Goal: Information Seeking & Learning: Learn about a topic

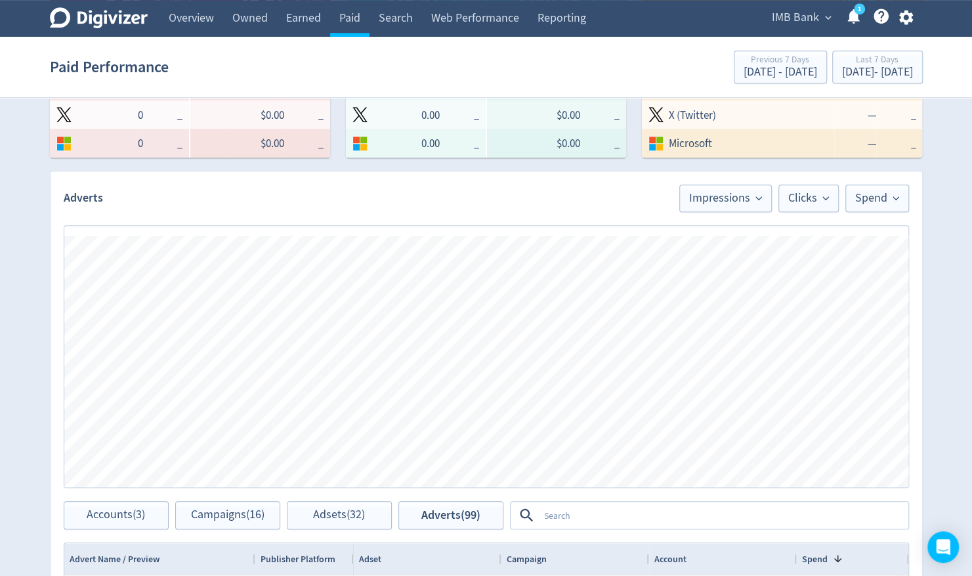
scroll to position [525, 0]
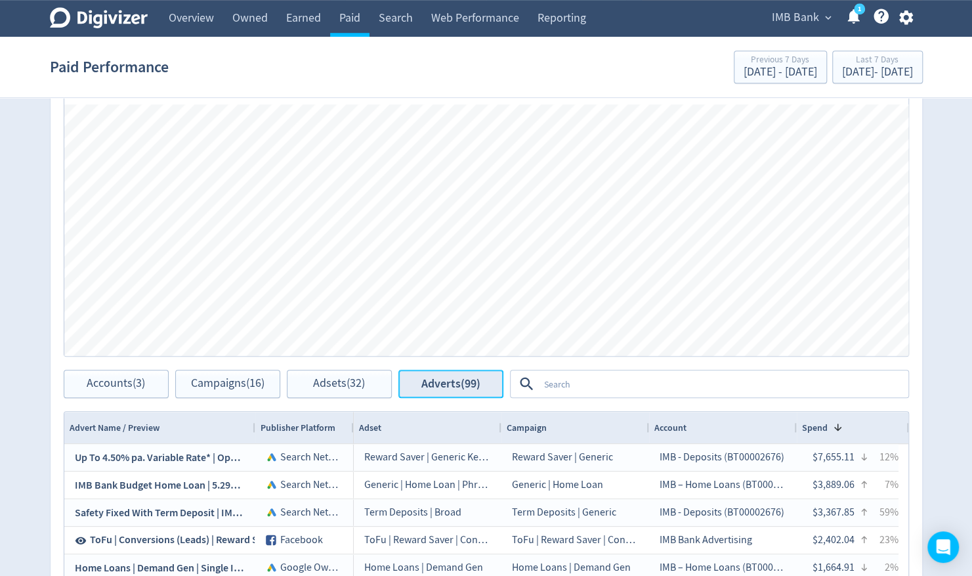
click at [454, 383] on span "Adverts (99)" at bounding box center [450, 383] width 59 height 12
click at [589, 388] on textarea at bounding box center [723, 383] width 368 height 24
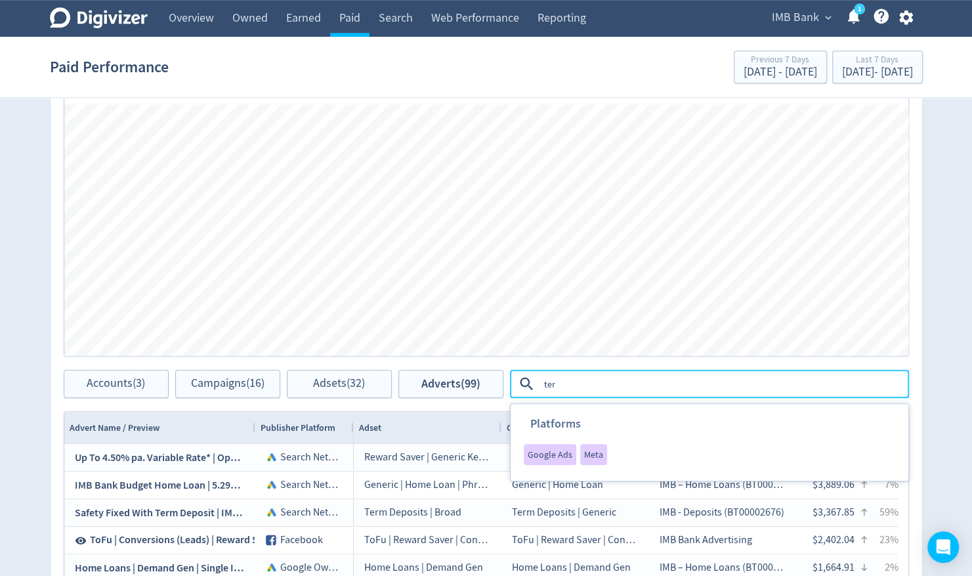
type textarea "term"
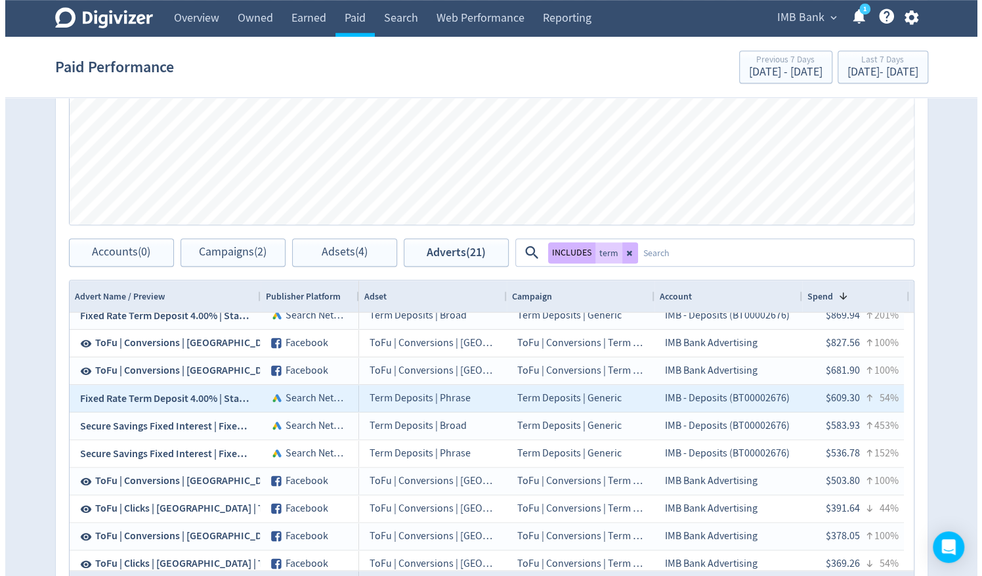
scroll to position [0, 0]
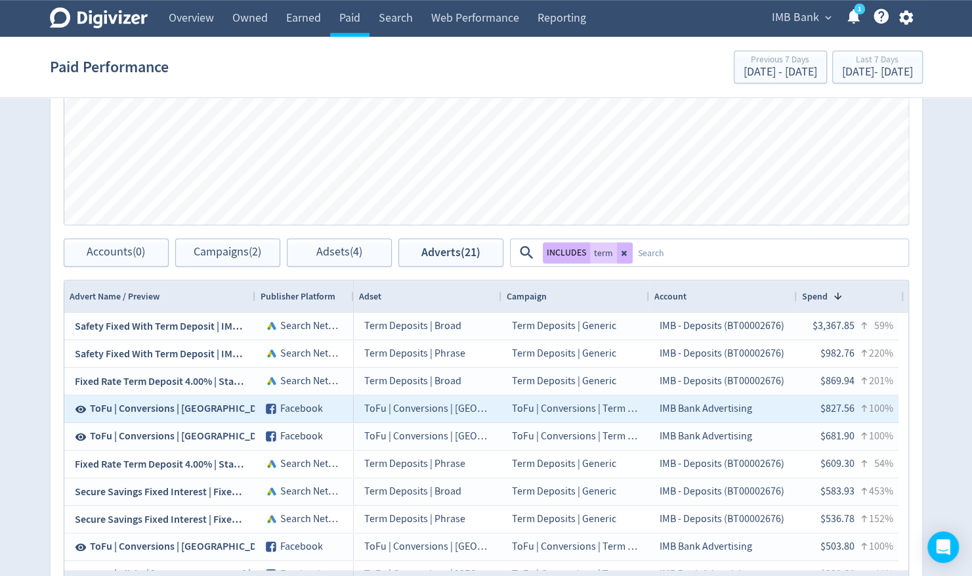
click at [213, 409] on span "ToFu | Conversions | [GEOGRAPHIC_DATA] | Term Deposits | [DATE] | Popcorn | 4%" at bounding box center [269, 408] width 359 height 14
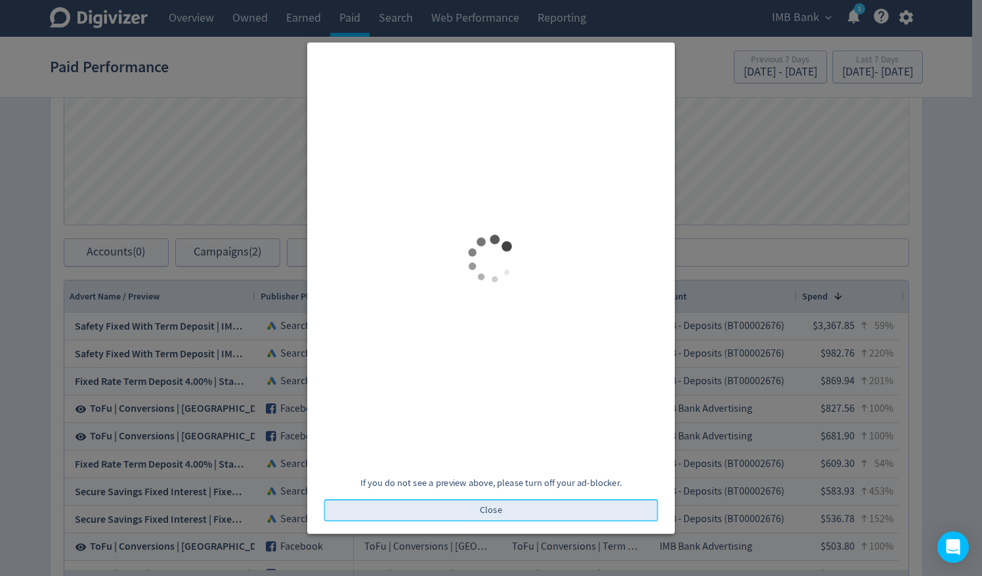
click at [525, 512] on button "Close" at bounding box center [491, 510] width 334 height 22
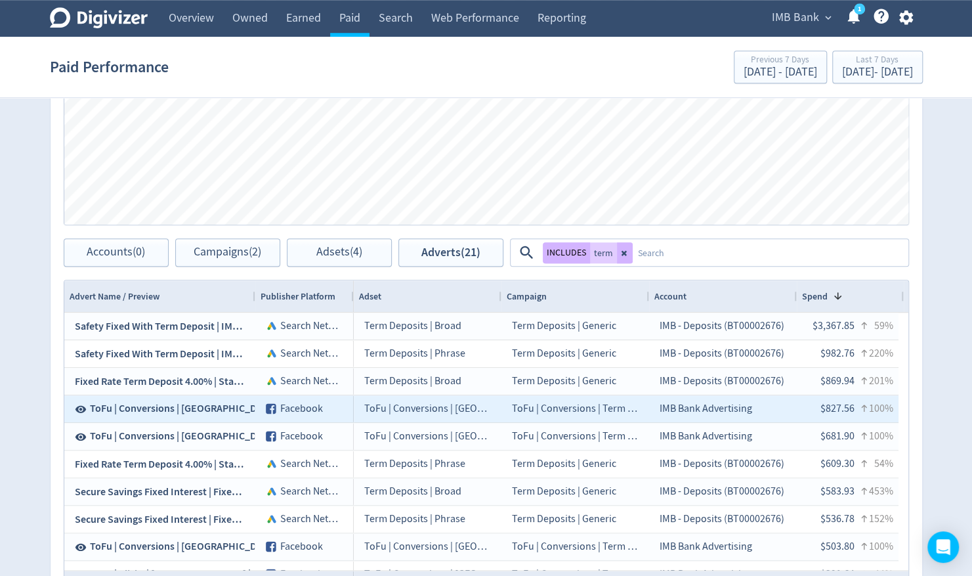
click at [174, 405] on span "ToFu | Conversions | [GEOGRAPHIC_DATA] | Term Deposits | [DATE] | Popcorn | 4%" at bounding box center [269, 408] width 359 height 14
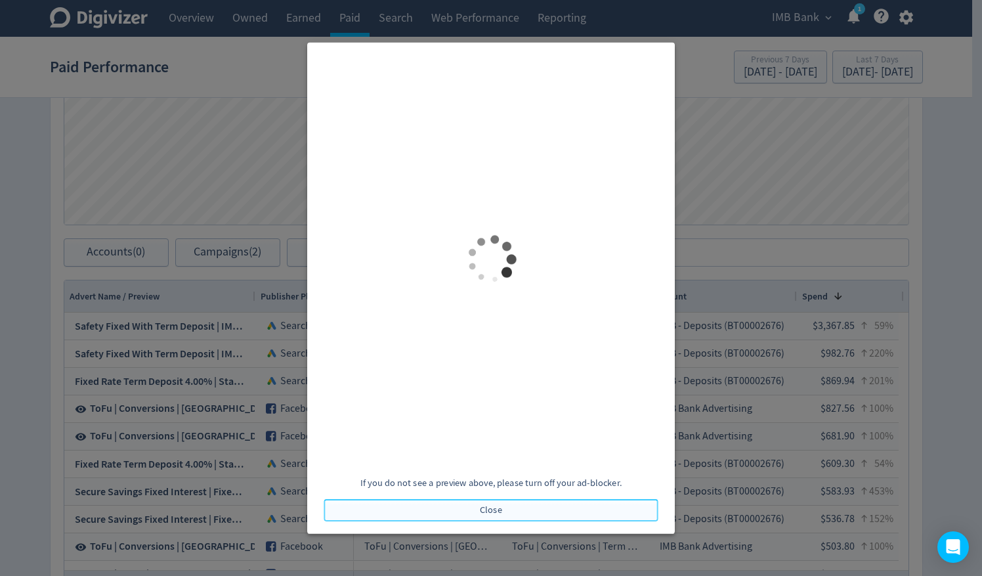
drag, startPoint x: 496, startPoint y: 513, endPoint x: 488, endPoint y: 432, distance: 80.4
click at [496, 512] on span "Close" at bounding box center [491, 509] width 22 height 9
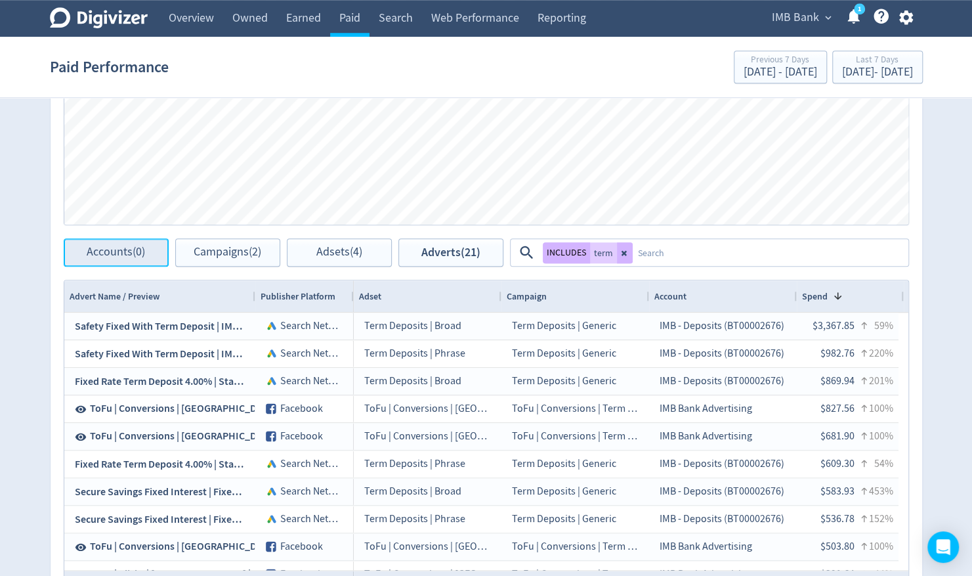
click at [114, 257] on span "Accounts (0)" at bounding box center [116, 252] width 58 height 12
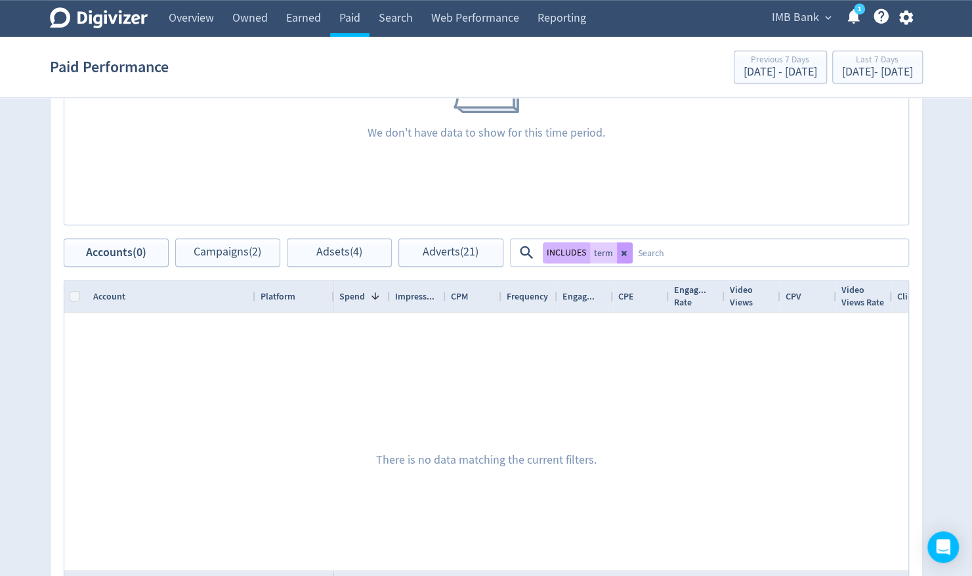
click at [623, 256] on button at bounding box center [625, 252] width 16 height 21
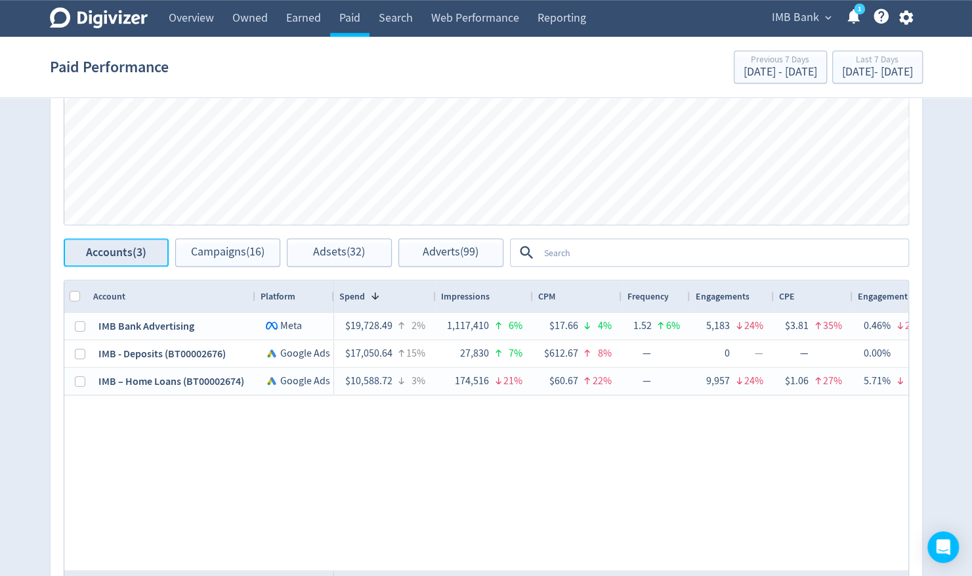
click at [134, 251] on span "Accounts (3)" at bounding box center [116, 252] width 60 height 12
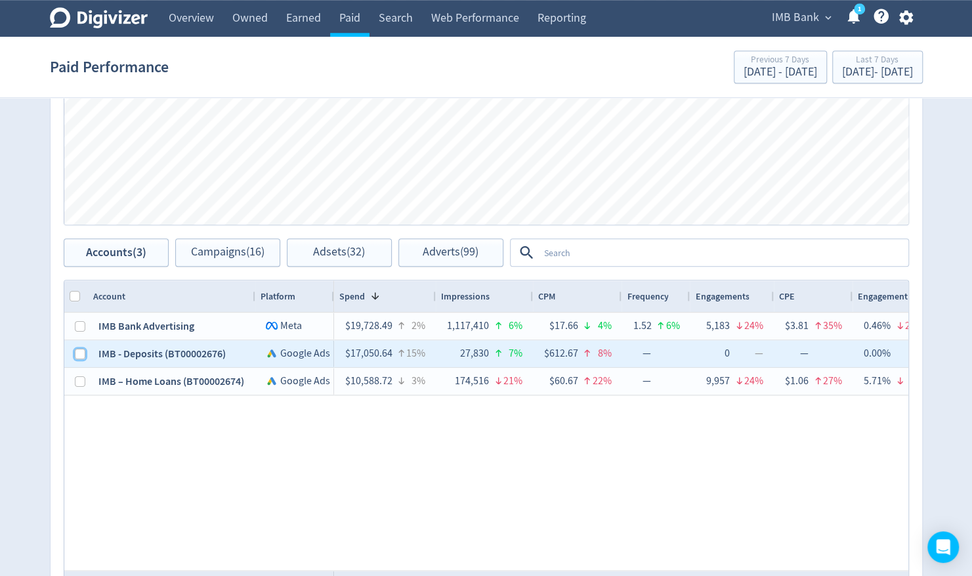
click at [77, 356] on input "Press Space to toggle row selection (unchecked)" at bounding box center [80, 353] width 10 height 10
checkbox input "true"
checkbox input "false"
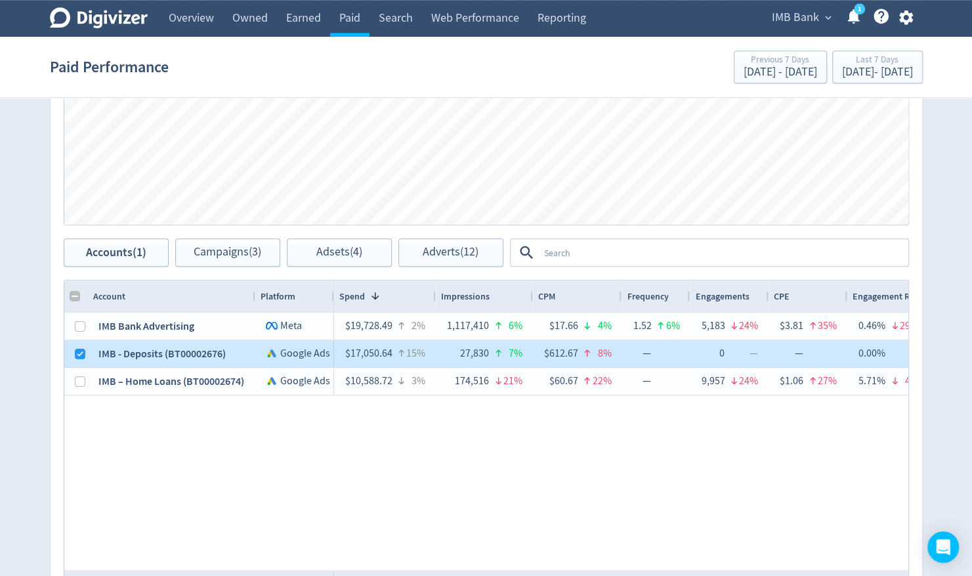
click at [71, 352] on div at bounding box center [76, 353] width 24 height 27
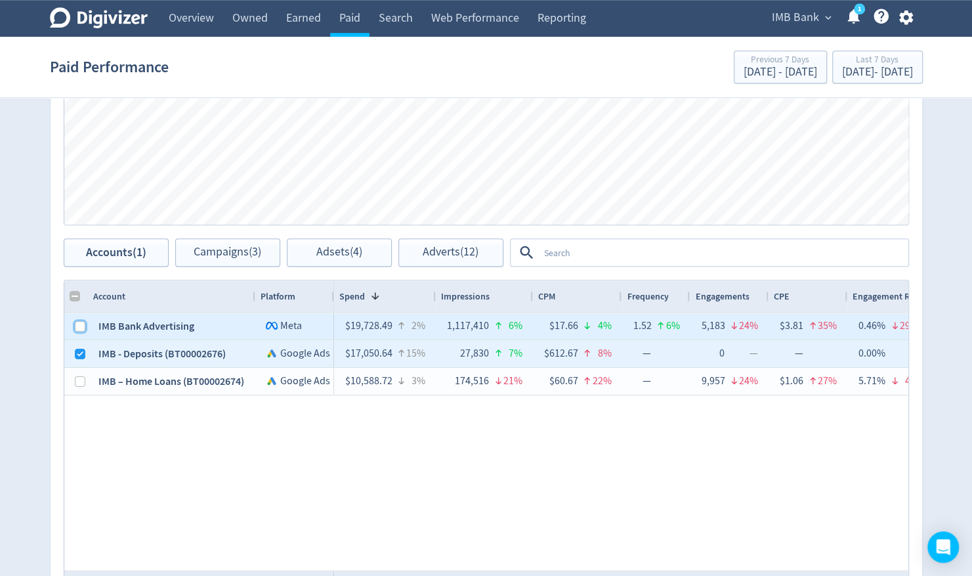
click at [76, 327] on input "Press Space to toggle row selection (unchecked)" at bounding box center [80, 326] width 10 height 10
checkbox input "true"
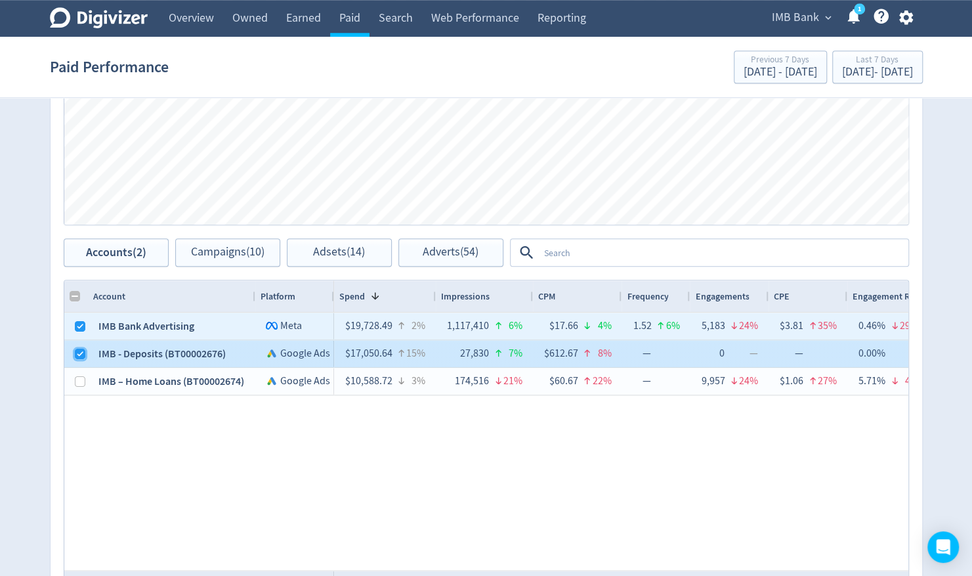
checkbox input "false"
click at [75, 355] on input "Press Space to toggle row selection (checked)" at bounding box center [80, 353] width 10 height 10
checkbox input "false"
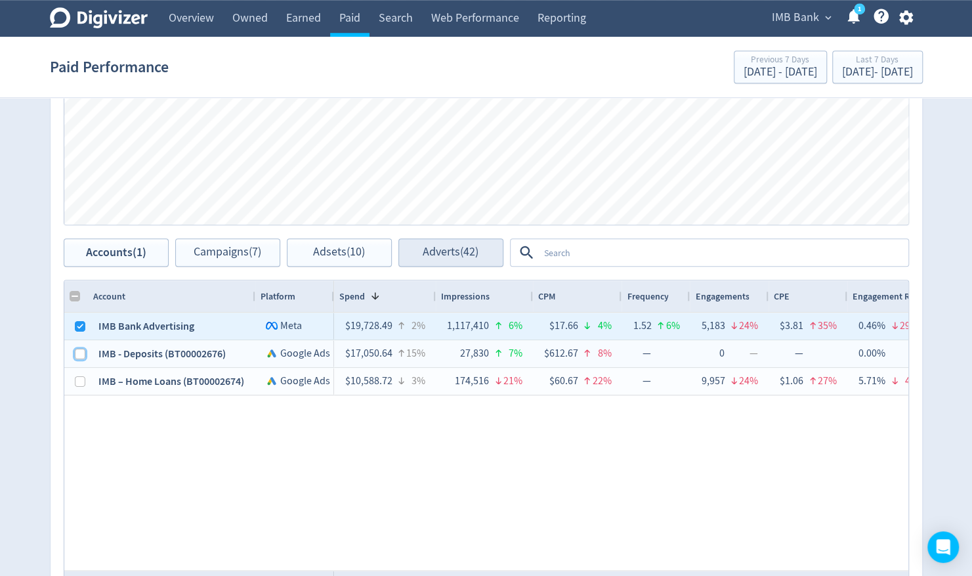
checkbox input "false"
click at [434, 249] on span "Adverts (42)" at bounding box center [451, 252] width 56 height 12
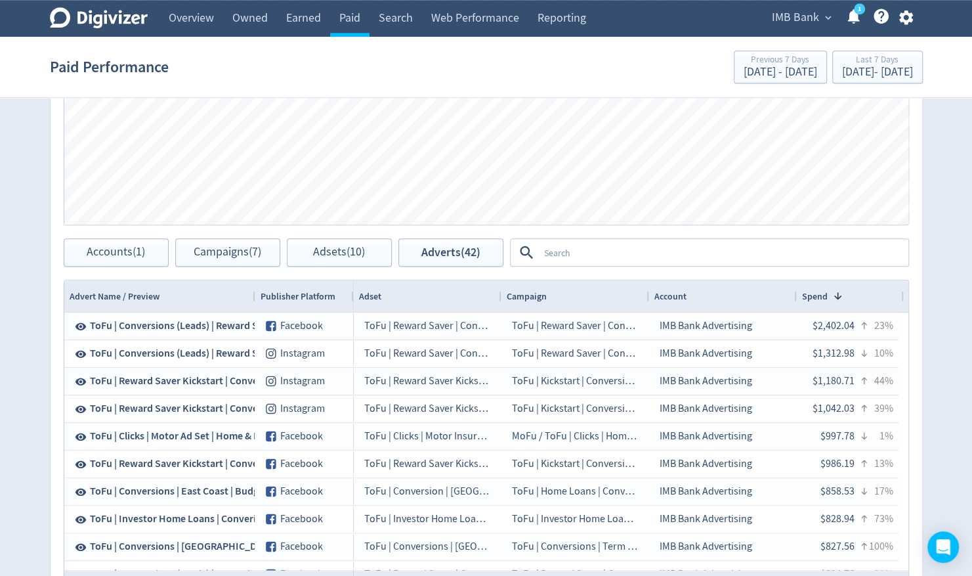
click at [556, 251] on textarea at bounding box center [723, 252] width 368 height 24
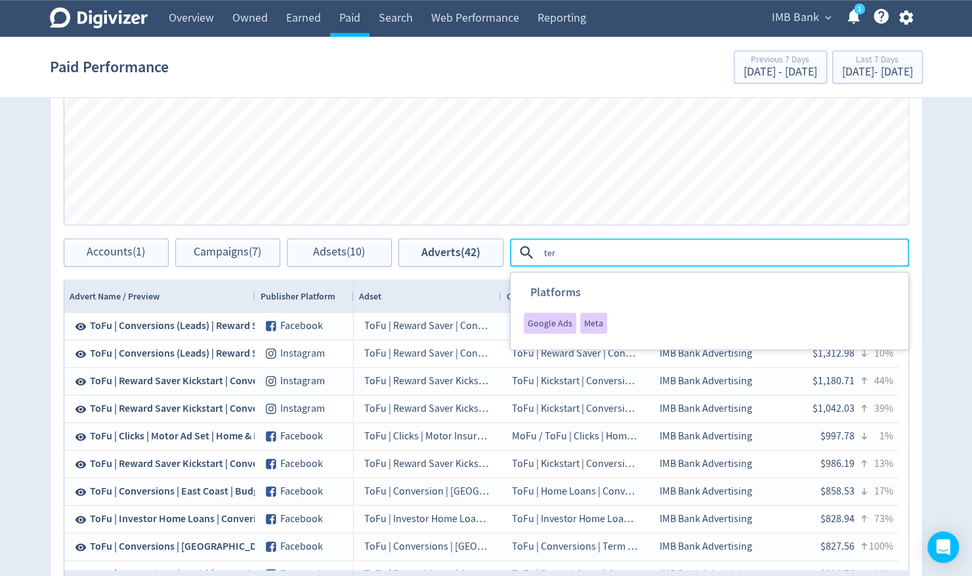
type textarea "term"
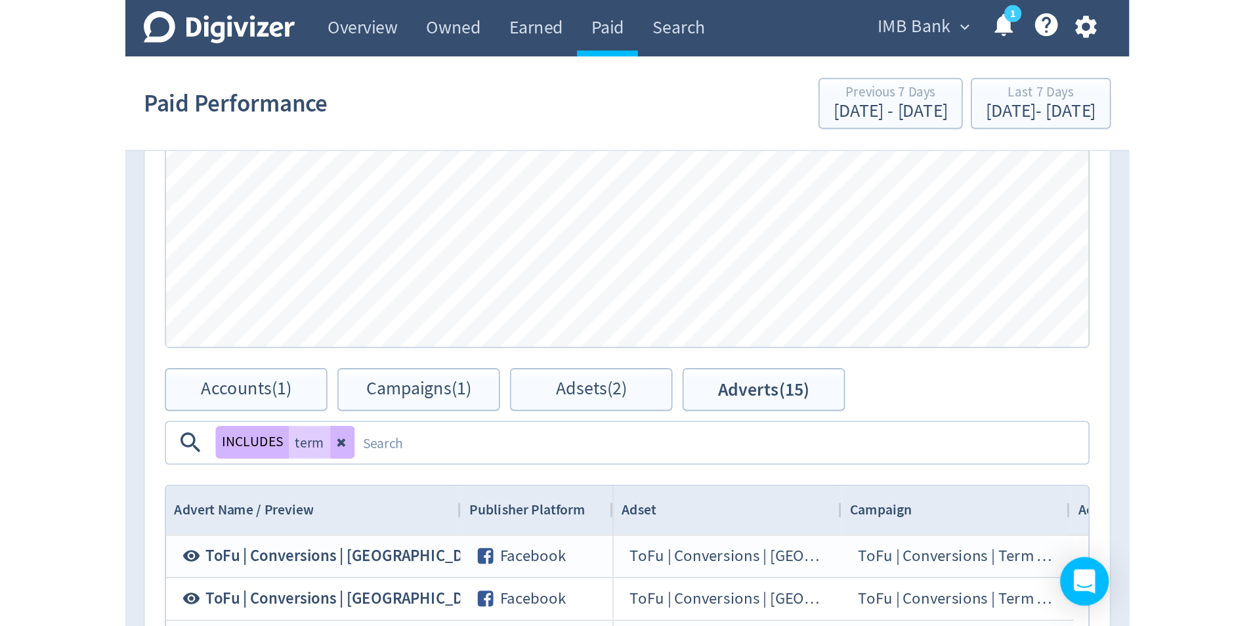
scroll to position [748, 0]
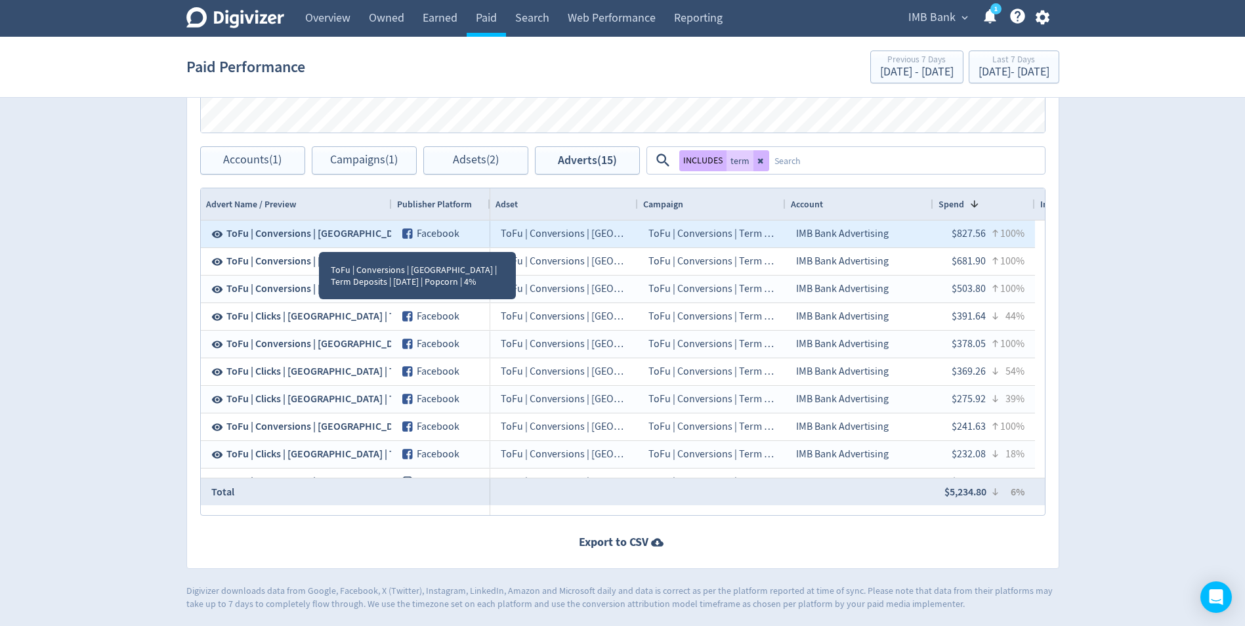
click at [322, 231] on span "ToFu | Conversions | [GEOGRAPHIC_DATA] | Term Deposits | [DATE] | Popcorn | 4%" at bounding box center [405, 233] width 359 height 14
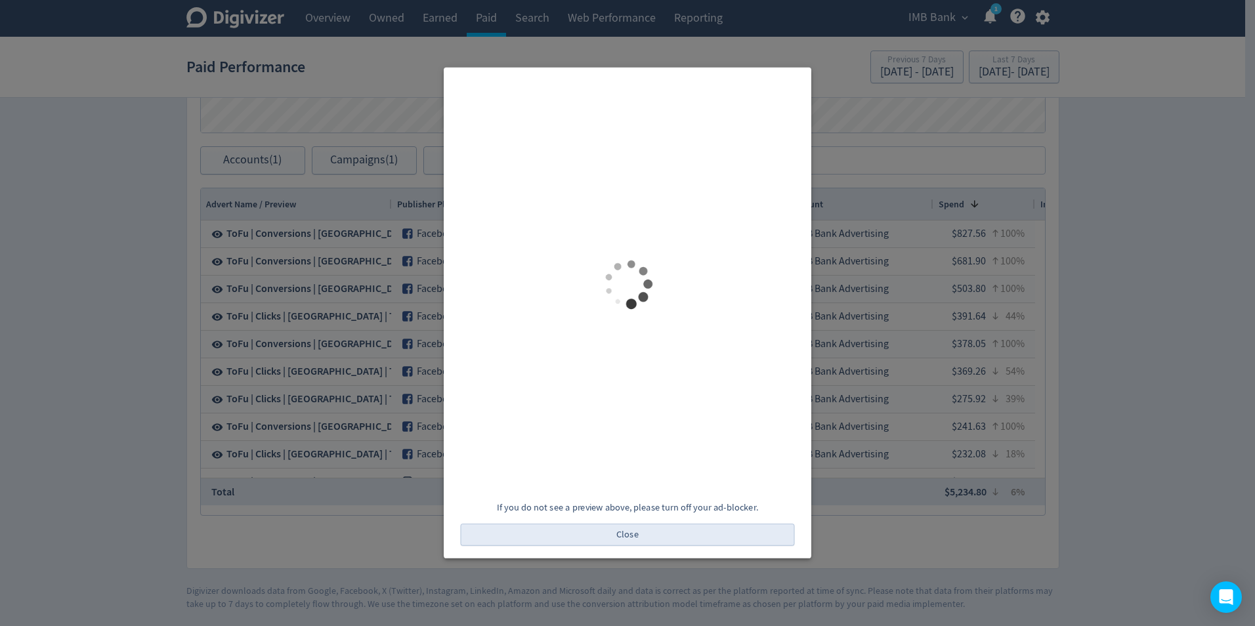
scroll to position [0, 0]
click at [627, 536] on span "Close" at bounding box center [627, 534] width 22 height 9
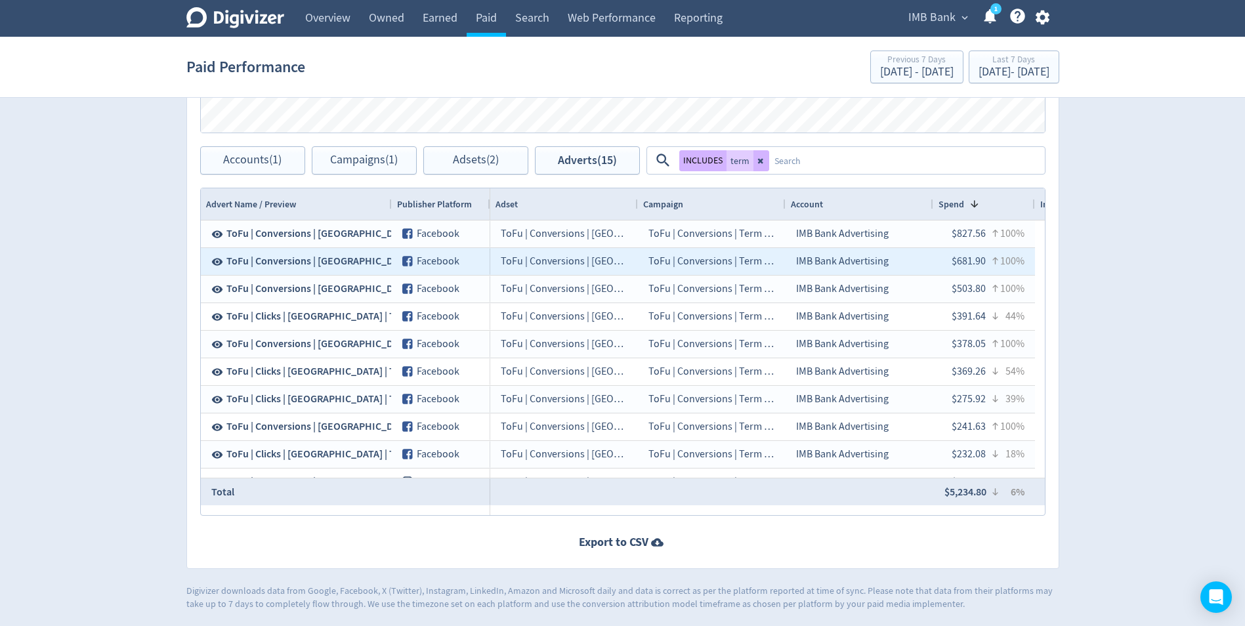
click at [270, 260] on span "ToFu | Conversions | [GEOGRAPHIC_DATA] | Term Deposits | [DATE] | Muffin | 4%" at bounding box center [401, 261] width 350 height 14
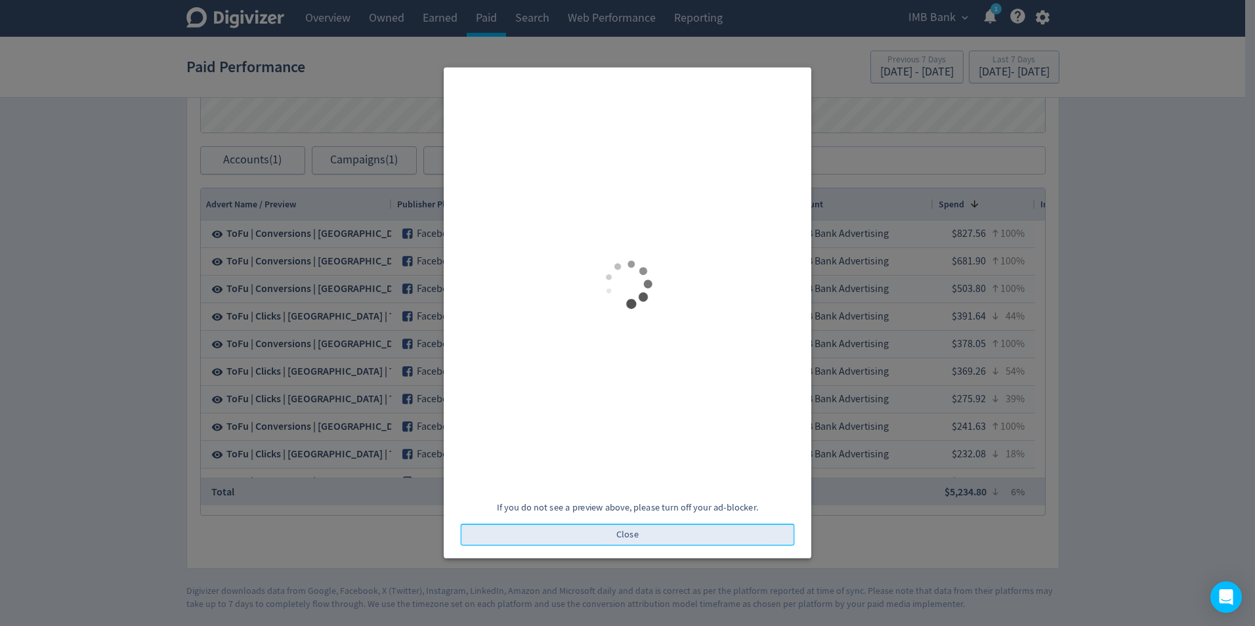
click at [570, 535] on button "Close" at bounding box center [628, 535] width 334 height 22
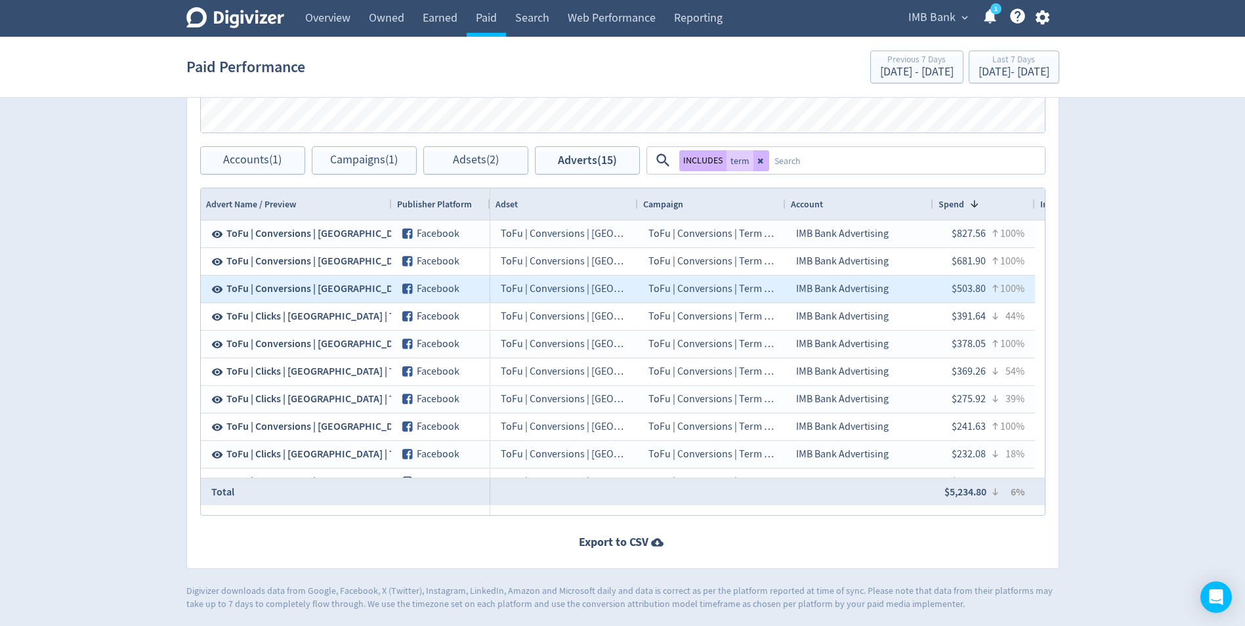
click at [301, 287] on span "ToFu | Conversions | [GEOGRAPHIC_DATA] | Term Deposits | [DATE] | Dog | 4%" at bounding box center [395, 289] width 339 height 14
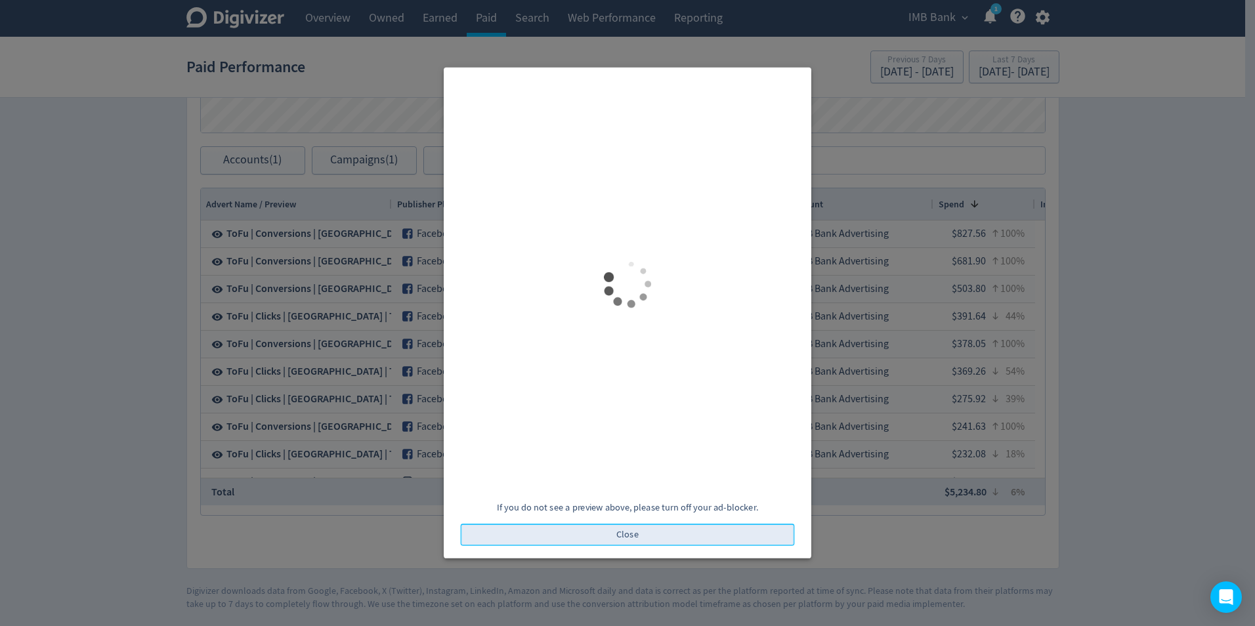
click at [593, 532] on button "Close" at bounding box center [628, 535] width 334 height 22
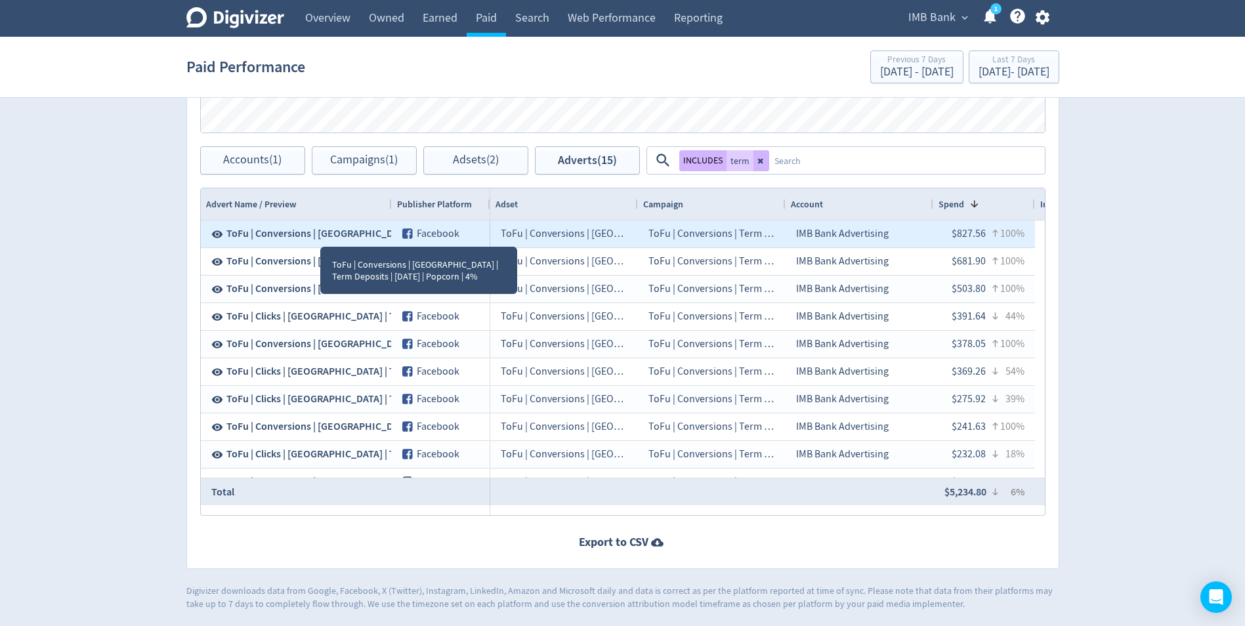
click at [320, 235] on span "ToFu | Conversions | [GEOGRAPHIC_DATA] | Term Deposits | [DATE] | Popcorn | 4%" at bounding box center [405, 233] width 359 height 14
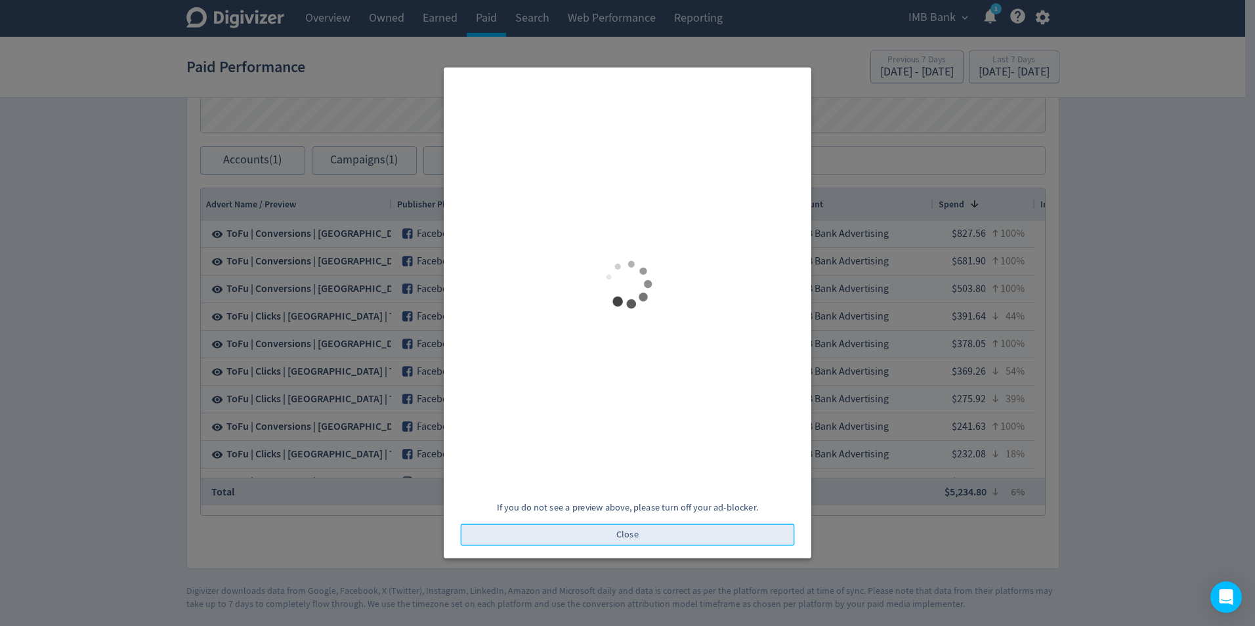
click at [631, 533] on span "Close" at bounding box center [627, 534] width 22 height 9
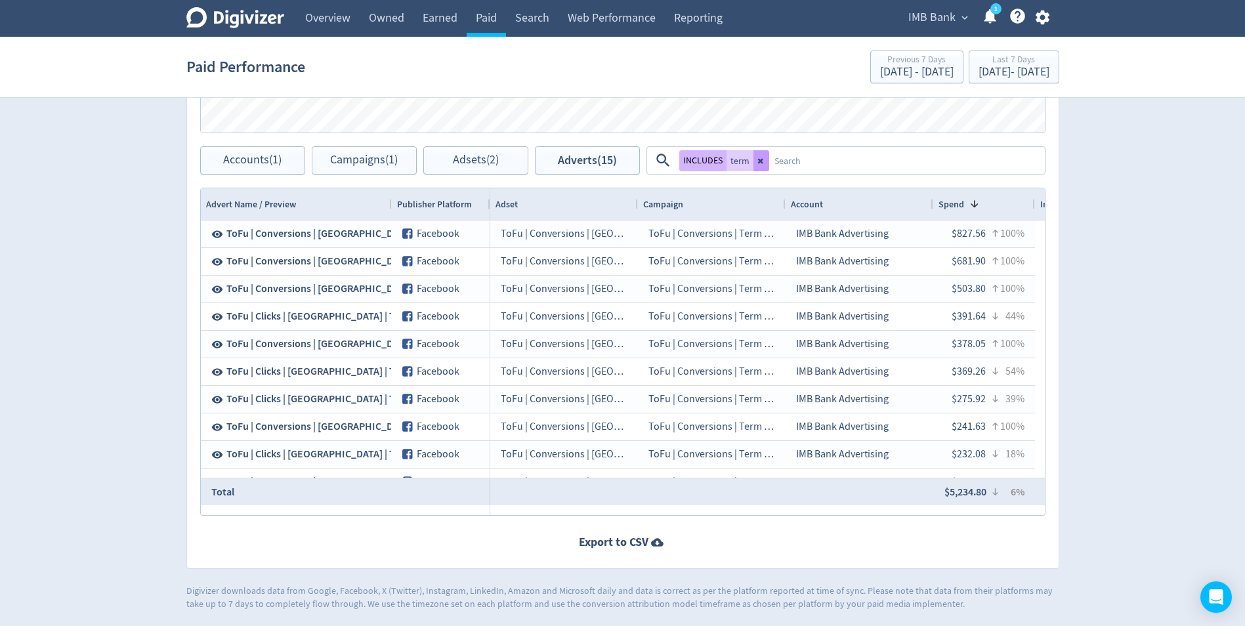
click at [761, 162] on icon at bounding box center [759, 160] width 5 height 5
click at [757, 158] on textarea at bounding box center [859, 160] width 368 height 24
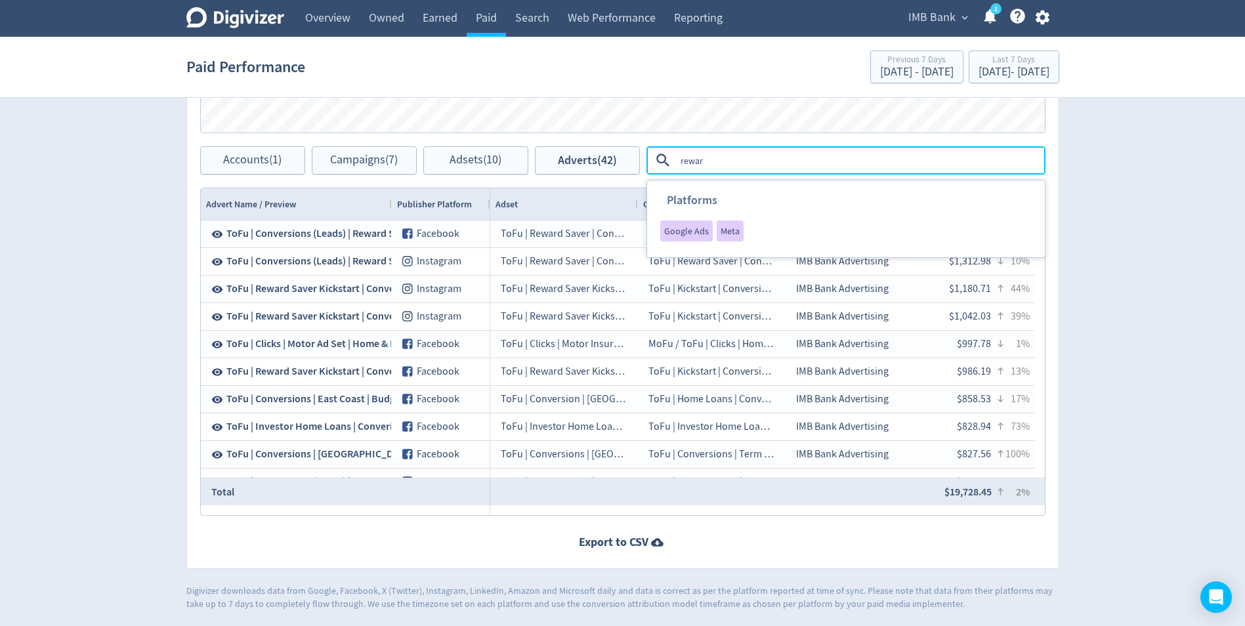
type textarea "reward"
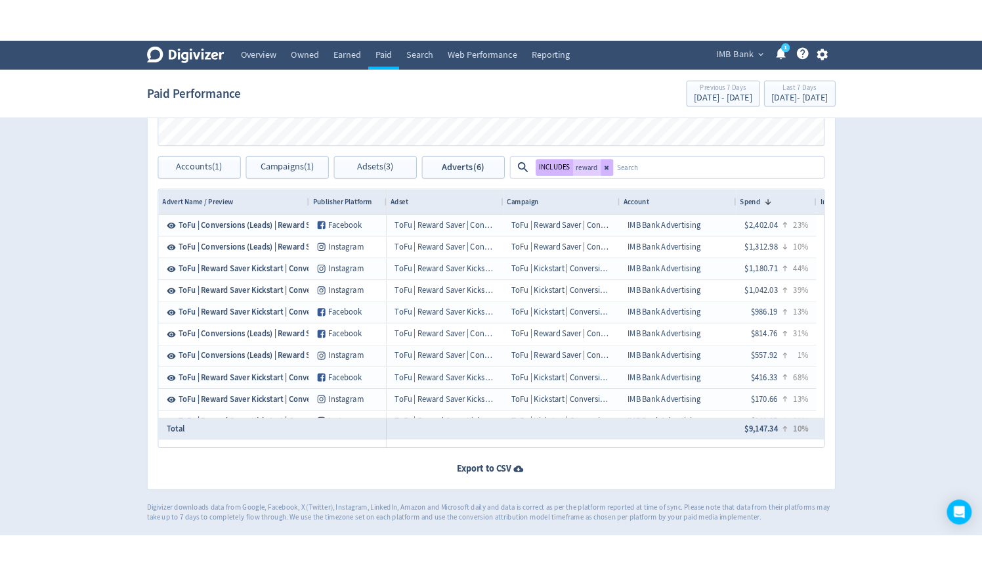
scroll to position [747, 0]
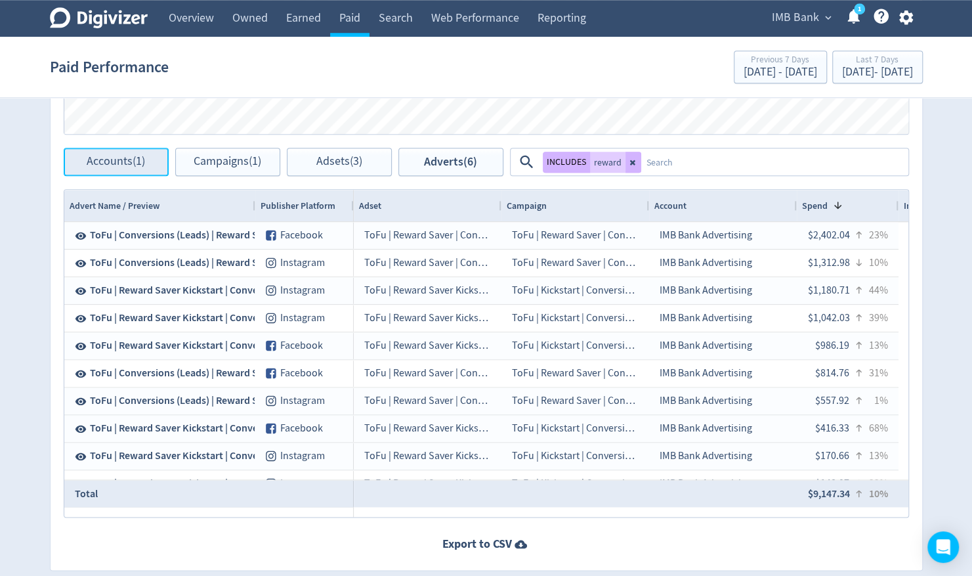
click at [138, 167] on span "Accounts (1)" at bounding box center [116, 162] width 58 height 12
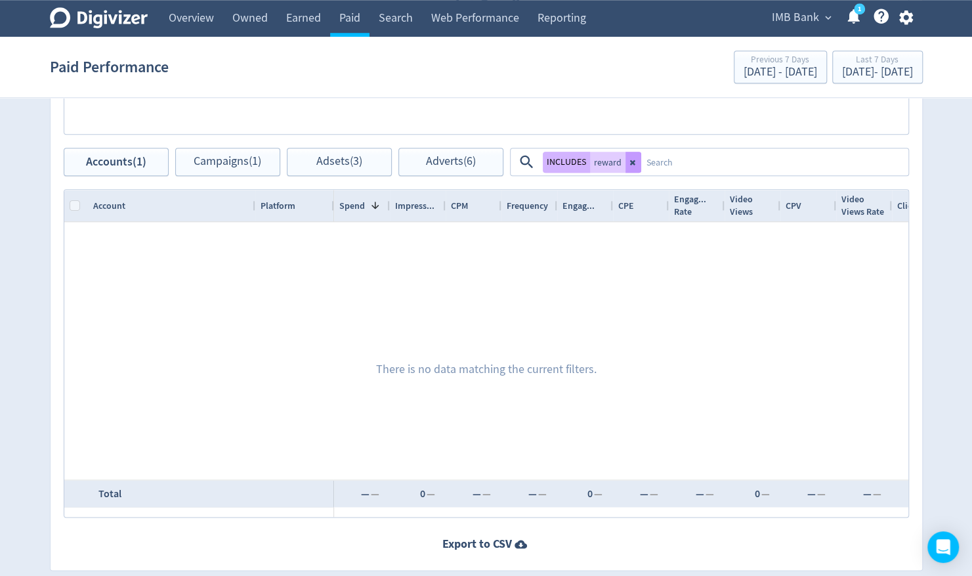
click at [634, 165] on button at bounding box center [633, 162] width 16 height 21
checkbox input "false"
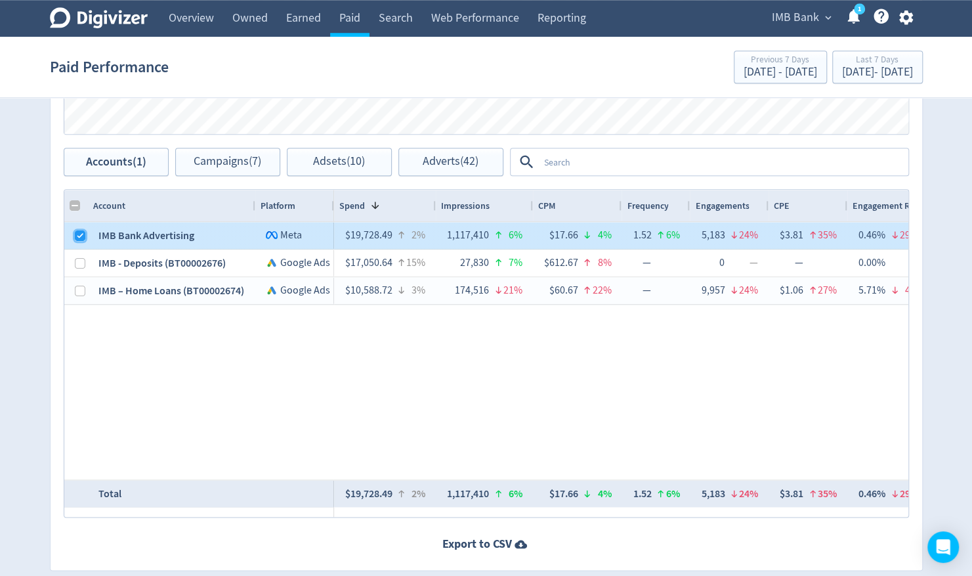
click at [78, 235] on input "Press Space to toggle row selection (checked)" at bounding box center [80, 235] width 10 height 10
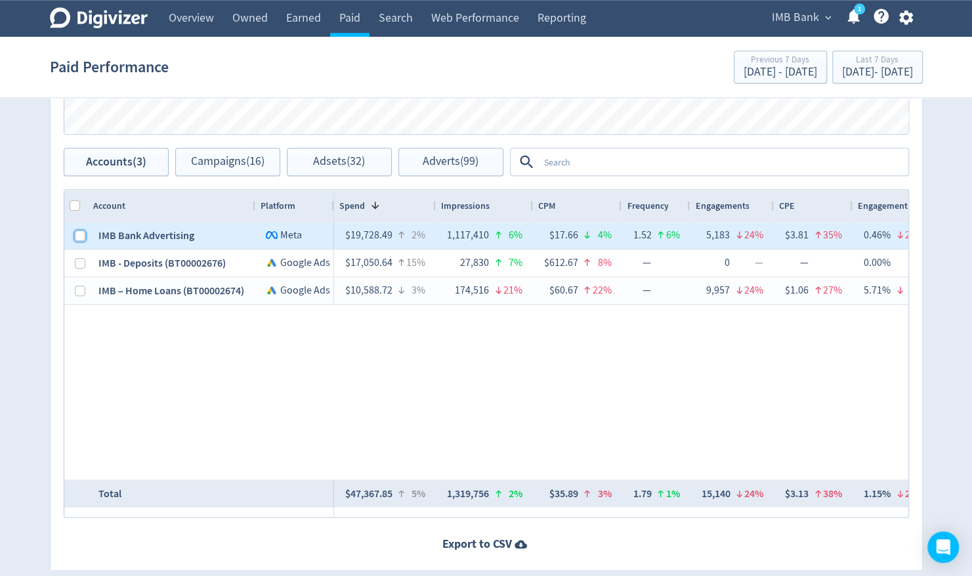
click at [77, 236] on input "Press Space to toggle row selection (unchecked)" at bounding box center [80, 235] width 10 height 10
checkbox input "true"
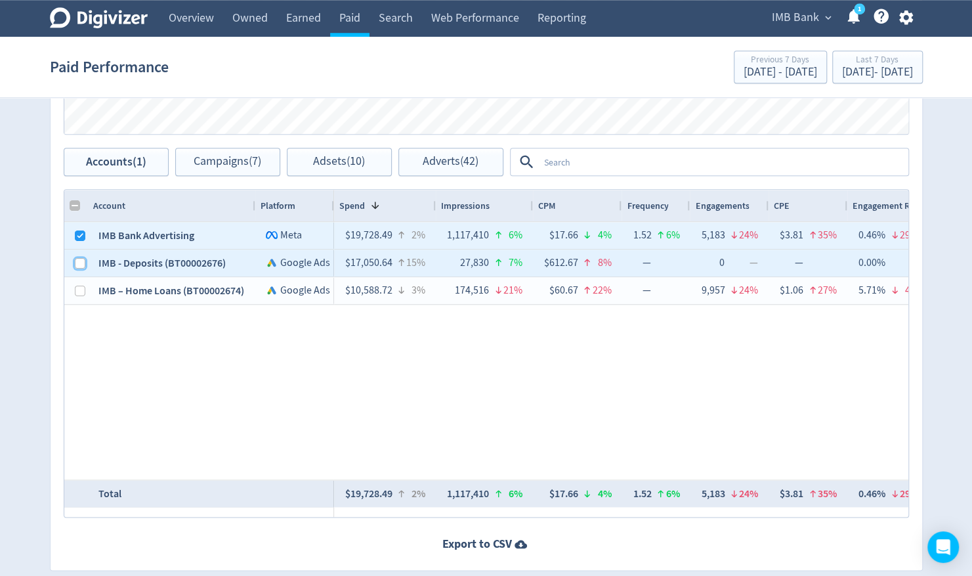
checkbox input "false"
click at [77, 259] on input "Press Space to toggle row selection (unchecked)" at bounding box center [80, 263] width 10 height 10
checkbox input "true"
checkbox input "false"
click at [595, 152] on textarea at bounding box center [723, 162] width 368 height 24
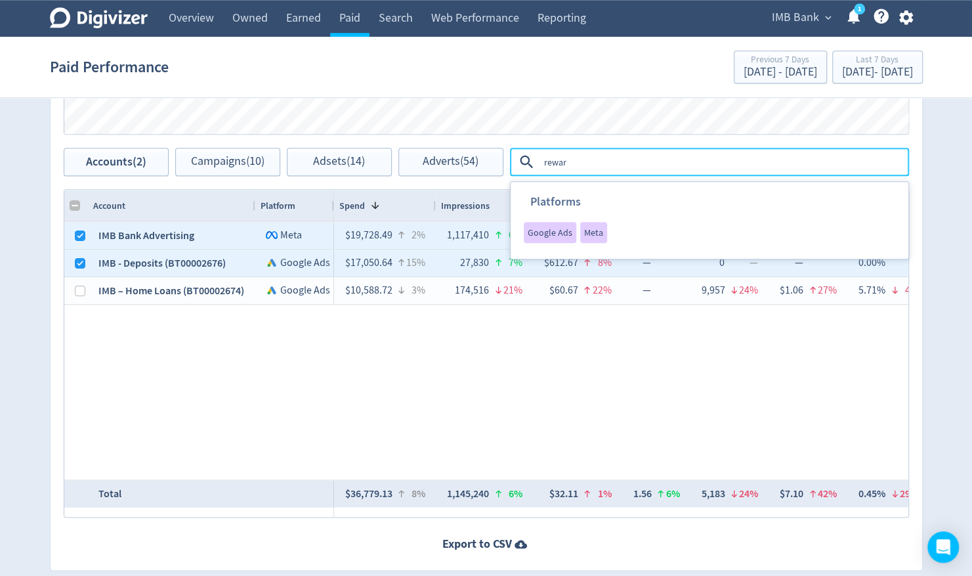
type textarea "reward"
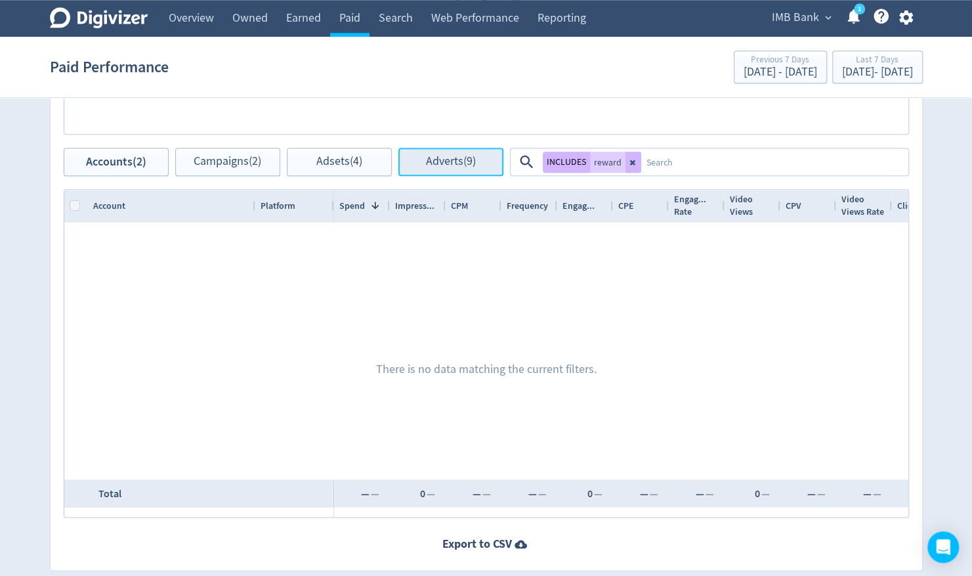
click at [433, 156] on span "Adverts (9)" at bounding box center [451, 162] width 50 height 12
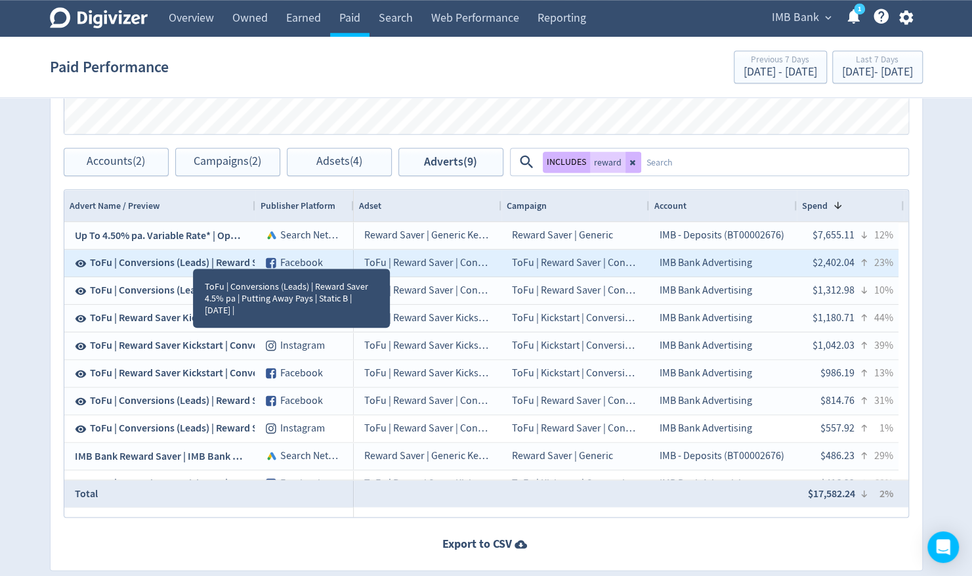
click at [192, 255] on span "ToFu | Conversions (Leads) | Reward Saver 4.5% pa | Putting Away Pays | Static …" at bounding box center [288, 262] width 396 height 14
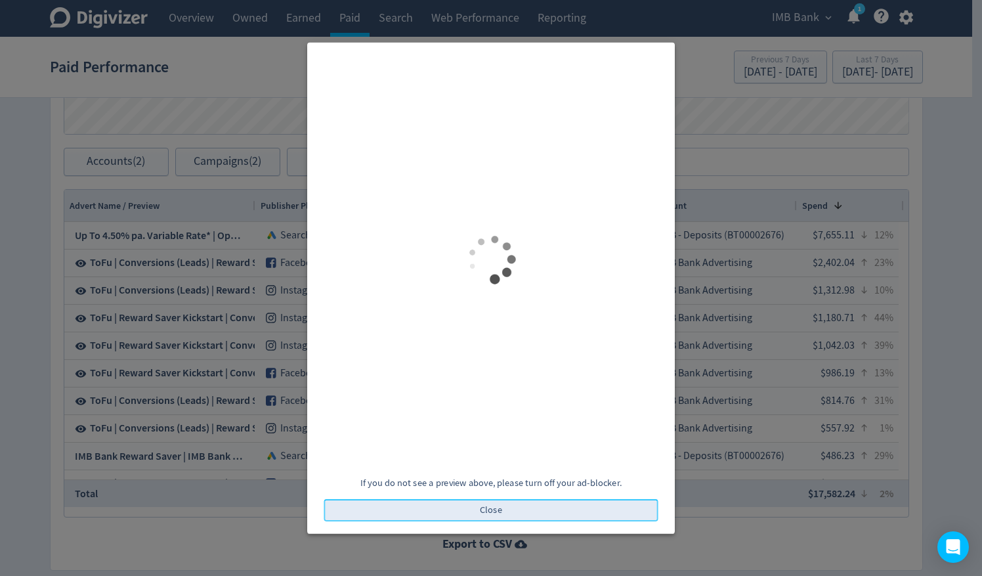
click at [476, 503] on button "Close" at bounding box center [491, 510] width 334 height 22
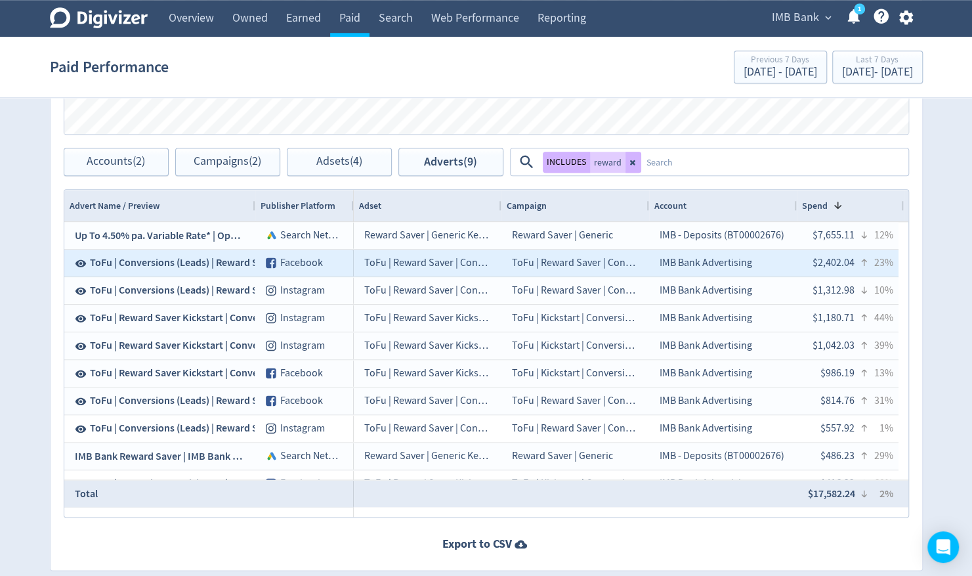
click at [244, 259] on span "ToFu | Conversions (Leads) | Reward Saver 4.5% pa | Putting Away Pays | Static …" at bounding box center [288, 262] width 396 height 14
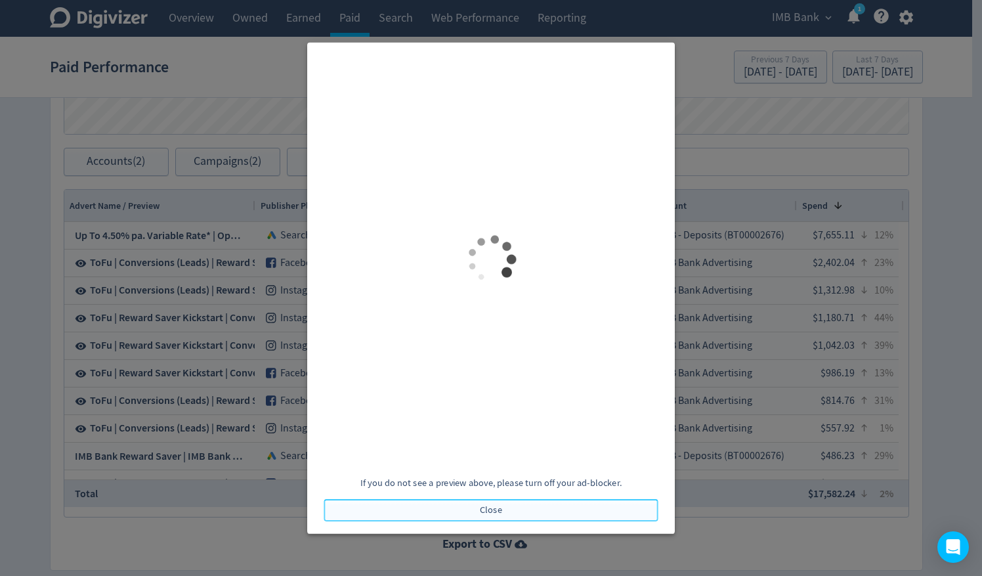
click at [436, 504] on button "Close" at bounding box center [491, 510] width 334 height 22
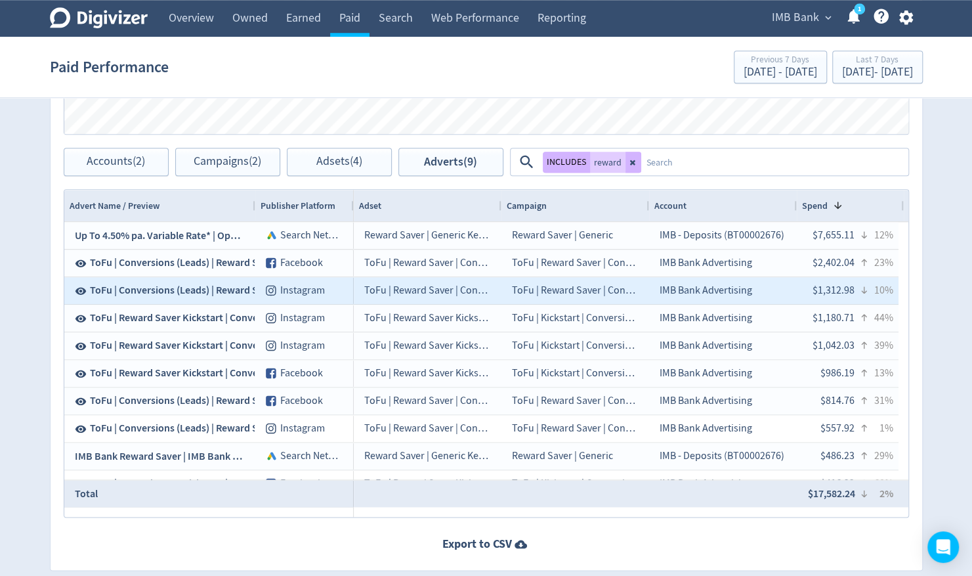
click at [231, 289] on span "ToFu | Conversions (Leads) | Reward Saver 4.5% pa | Putting Away Pays | Static …" at bounding box center [288, 290] width 396 height 14
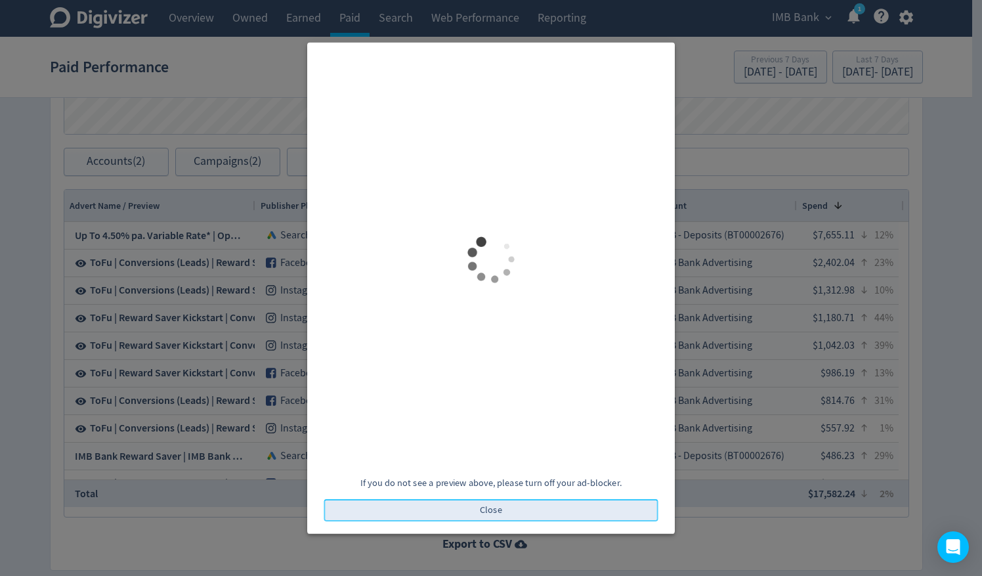
click at [474, 507] on button "Close" at bounding box center [491, 510] width 334 height 22
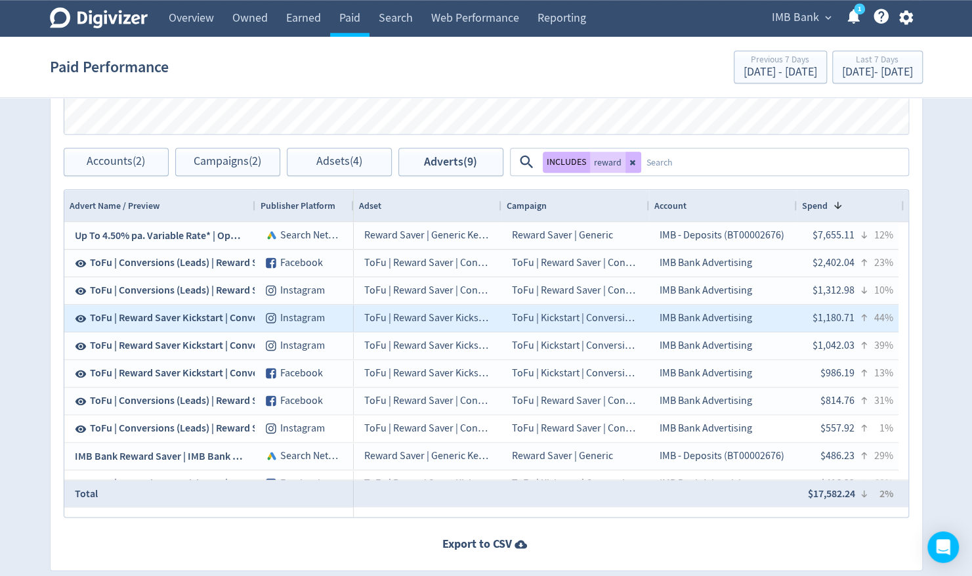
click at [185, 316] on span "ToFu | Reward Saver Kickstart | Conversions | Piggy Bank | 4.75%" at bounding box center [232, 317] width 285 height 14
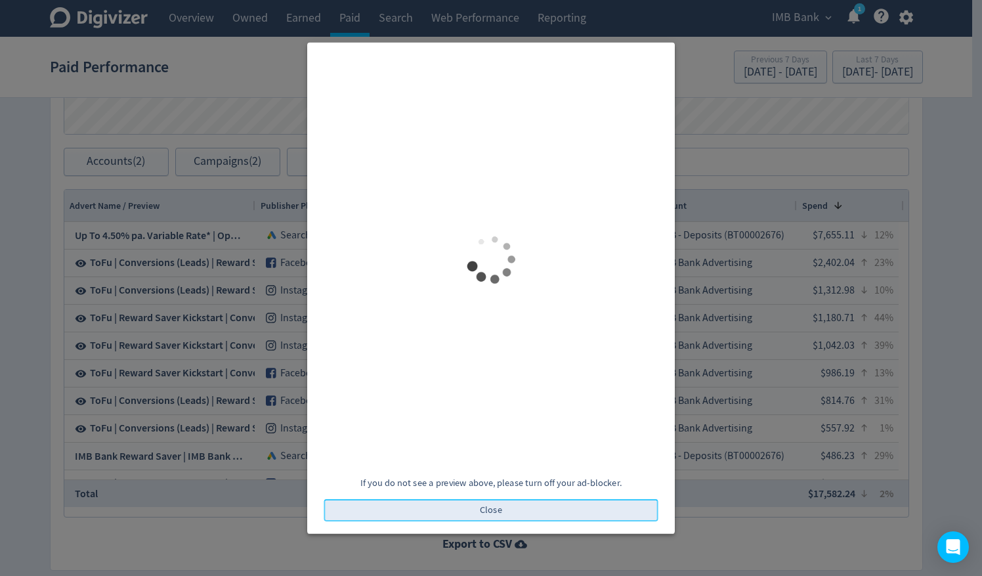
click at [497, 509] on span "Close" at bounding box center [491, 509] width 22 height 9
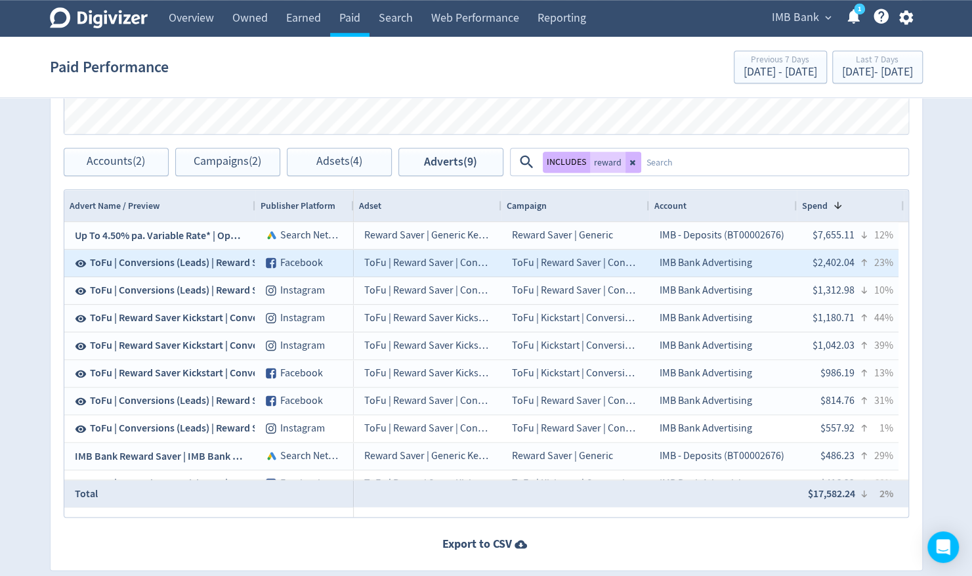
click at [222, 266] on span "ToFu | Conversions (Leads) | Reward Saver 4.5% pa | Putting Away Pays | Static …" at bounding box center [288, 262] width 396 height 14
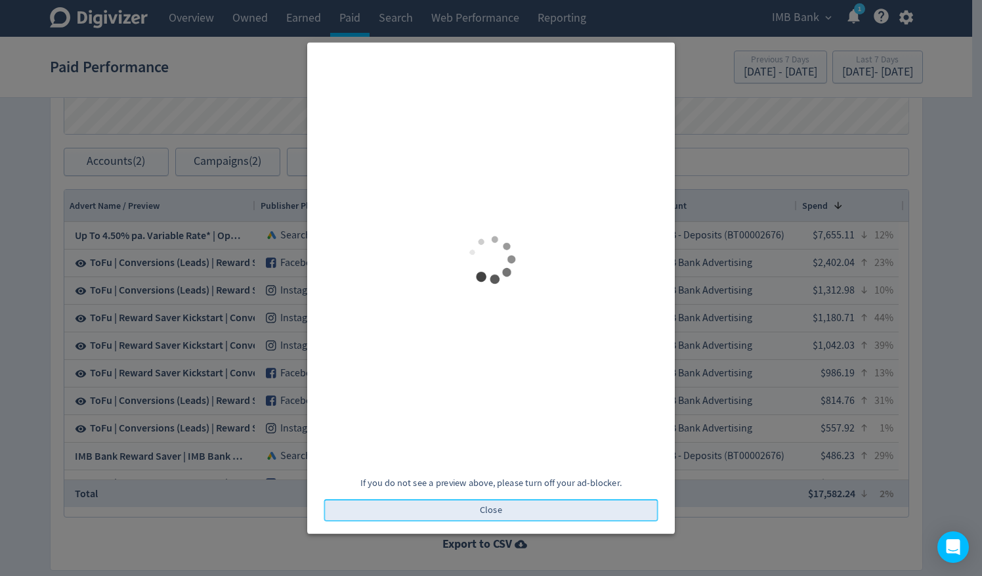
click at [459, 501] on button "Close" at bounding box center [491, 510] width 334 height 22
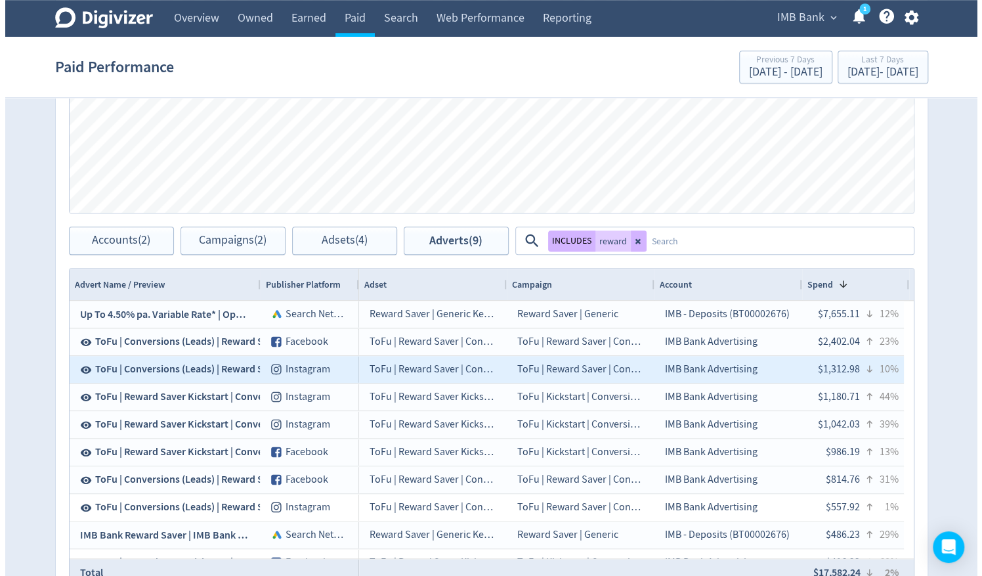
scroll to position [681, 0]
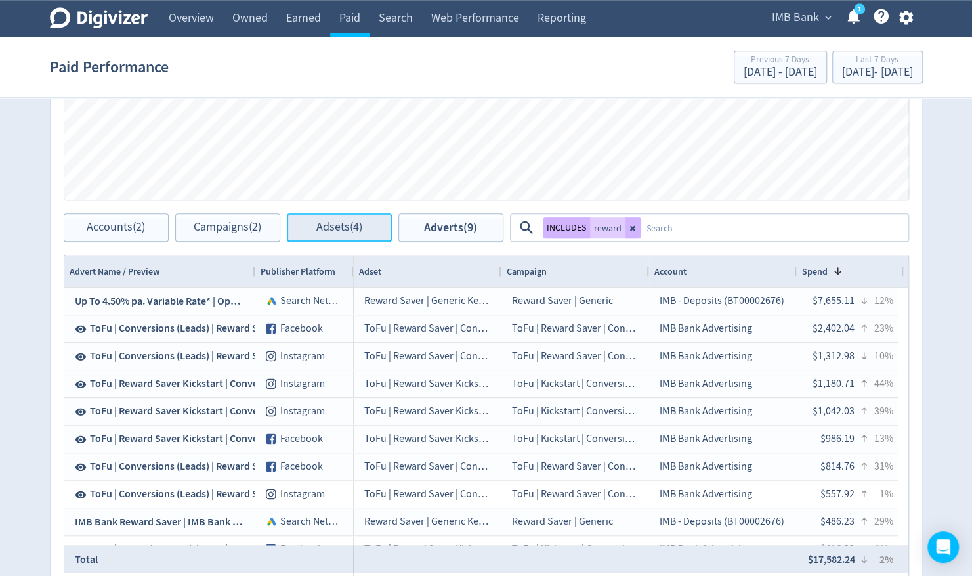
click at [329, 227] on span "Adsets (4)" at bounding box center [339, 227] width 46 height 12
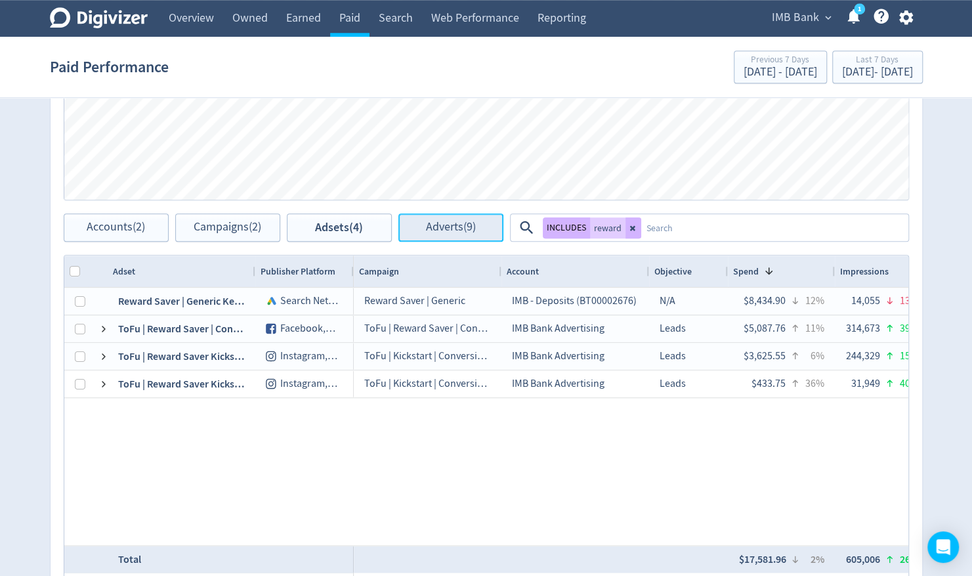
click at [455, 230] on span "Adverts (9)" at bounding box center [451, 227] width 50 height 12
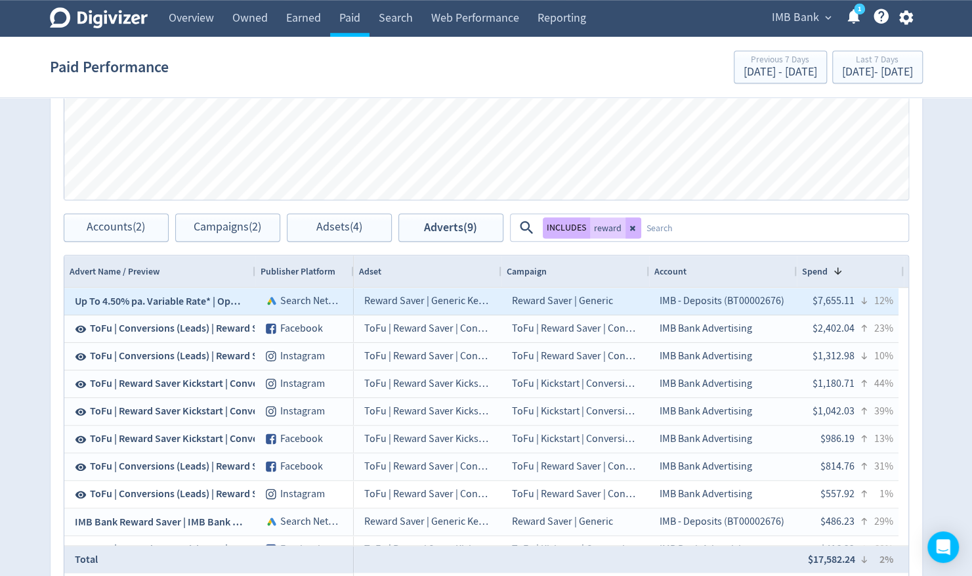
click at [278, 293] on div "Search Network" at bounding box center [304, 300] width 98 height 27
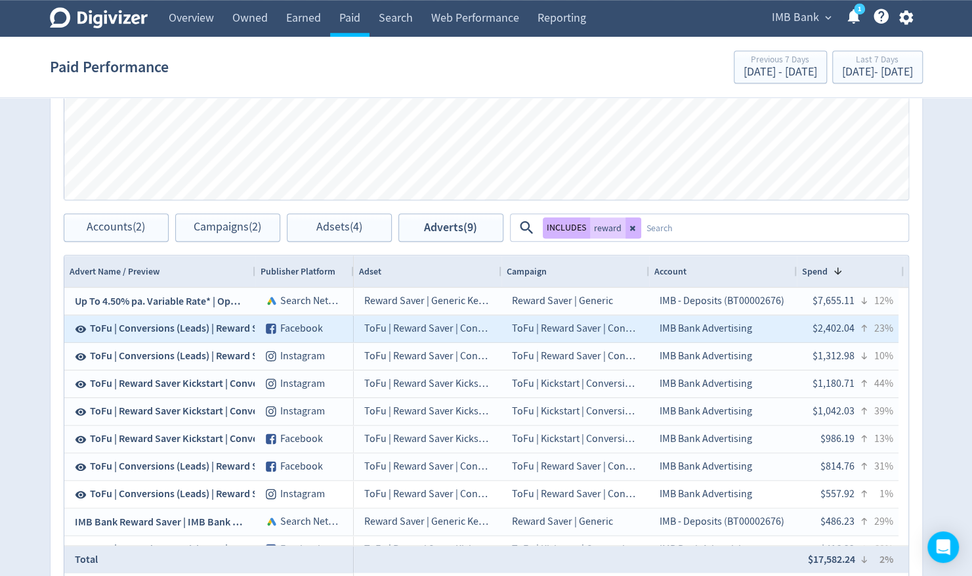
click at [280, 333] on div "Facebook" at bounding box center [304, 328] width 98 height 27
click at [179, 323] on span "ToFu | Conversions (Leads) | Reward Saver 4.5% pa | Putting Away Pays | Static …" at bounding box center [288, 328] width 396 height 14
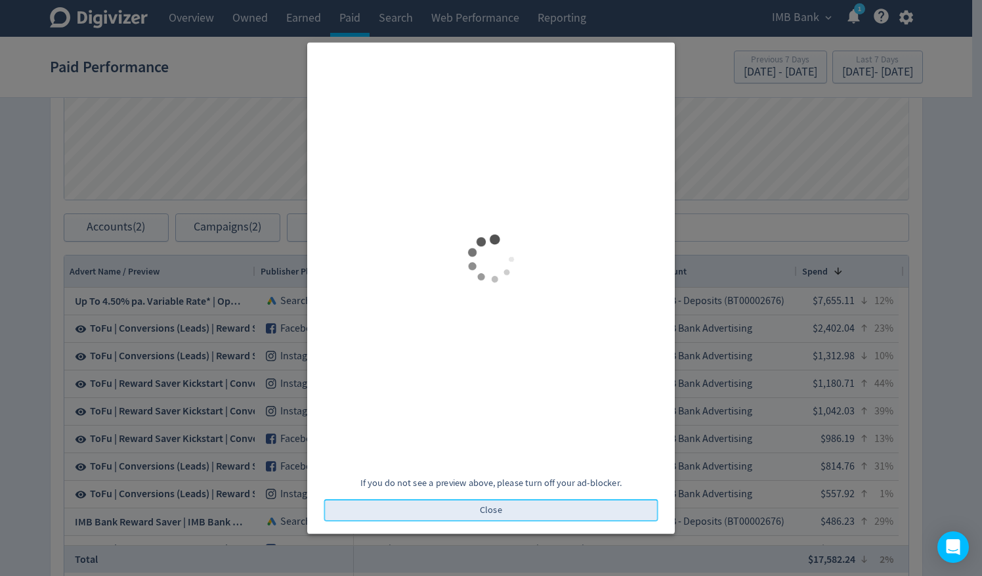
click at [470, 513] on button "Close" at bounding box center [491, 510] width 334 height 22
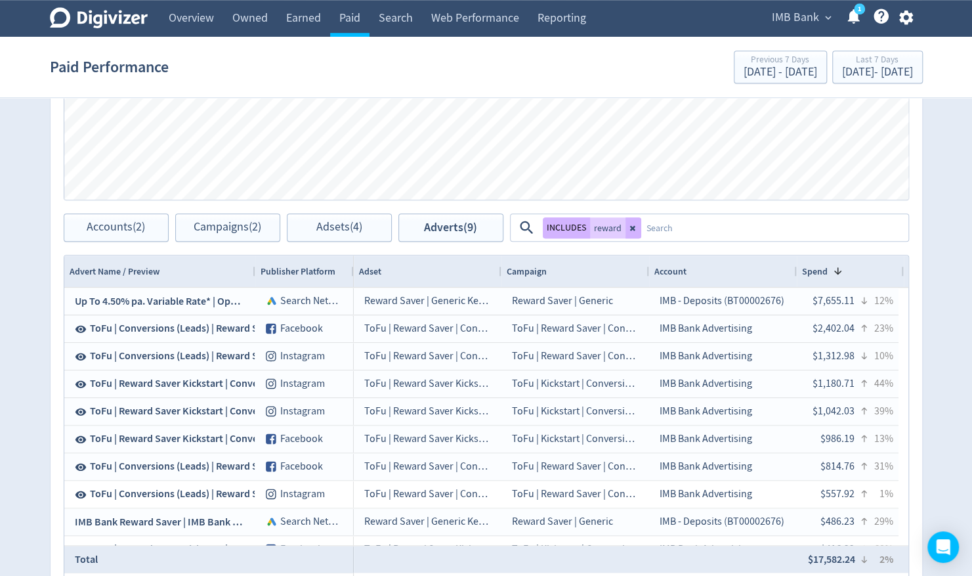
drag, startPoint x: 948, startPoint y: 0, endPoint x: 37, endPoint y: 226, distance: 938.4
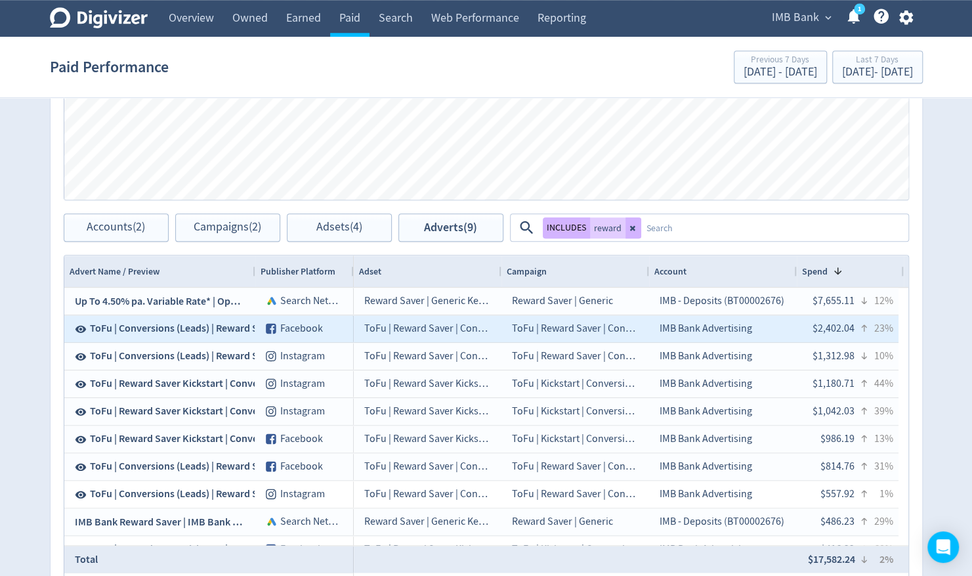
click at [156, 323] on span "ToFu | Conversions (Leads) | Reward Saver 4.5% pa | Putting Away Pays | Static …" at bounding box center [288, 328] width 396 height 14
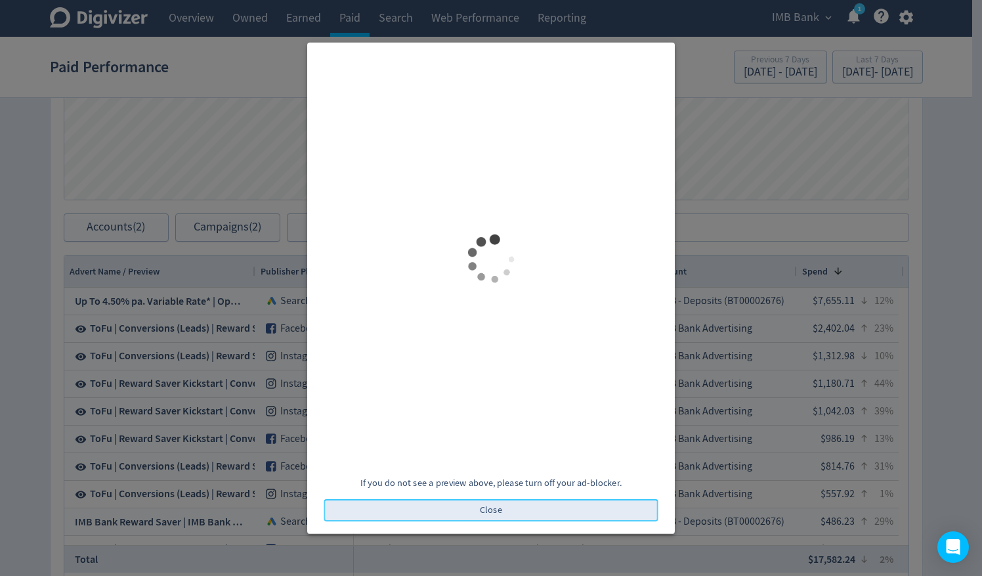
click at [488, 505] on span "Close" at bounding box center [491, 509] width 22 height 9
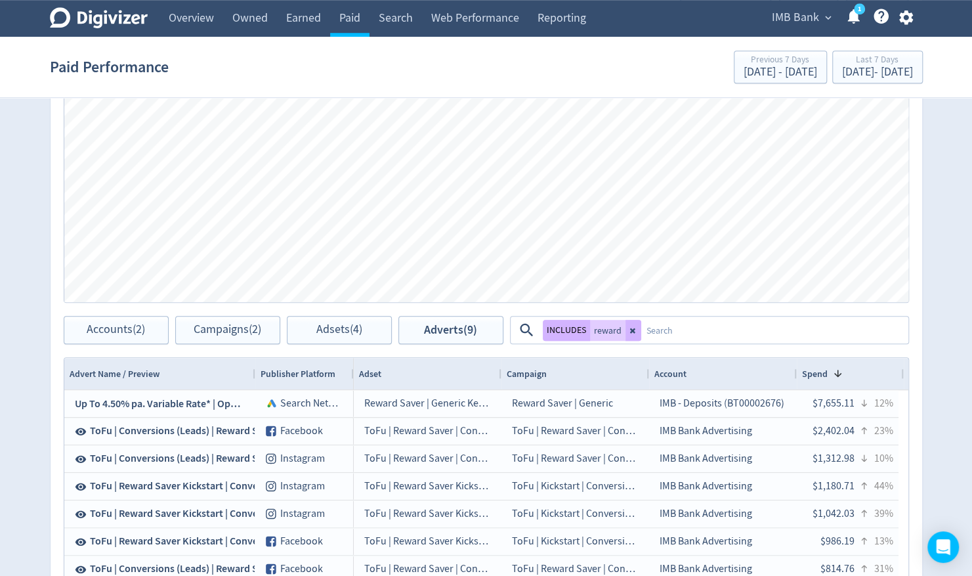
scroll to position [484, 0]
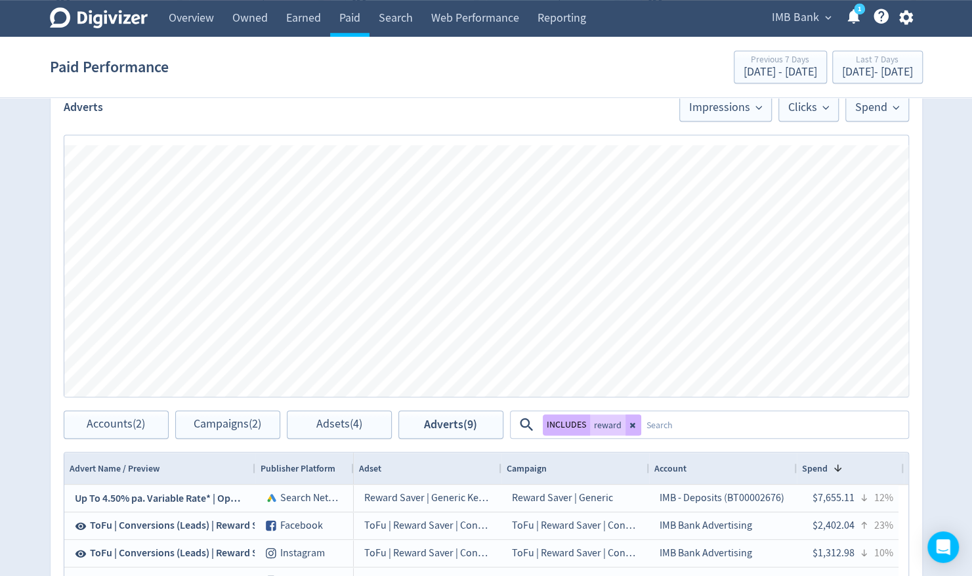
drag, startPoint x: 634, startPoint y: 428, endPoint x: 667, endPoint y: 409, distance: 38.5
click at [634, 428] on button at bounding box center [633, 424] width 16 height 21
